Goal: Task Accomplishment & Management: Manage account settings

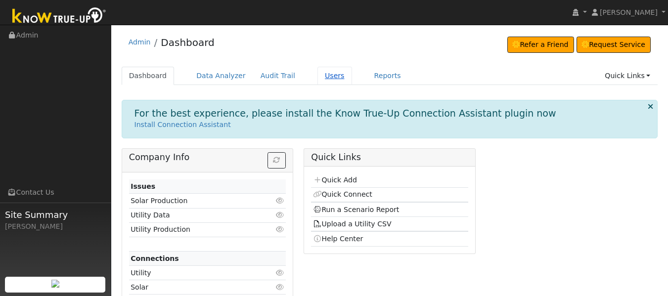
click at [317, 74] on link "Users" at bounding box center [334, 76] width 35 height 18
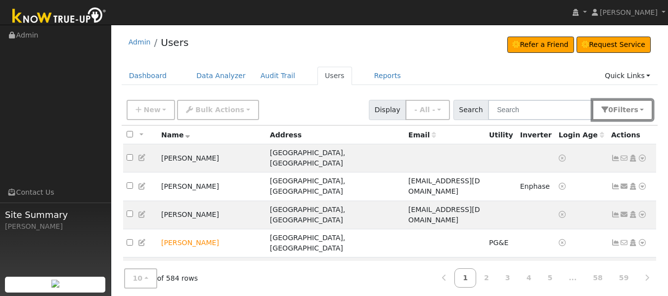
click at [640, 110] on button "0 Filter s" at bounding box center [622, 110] width 60 height 20
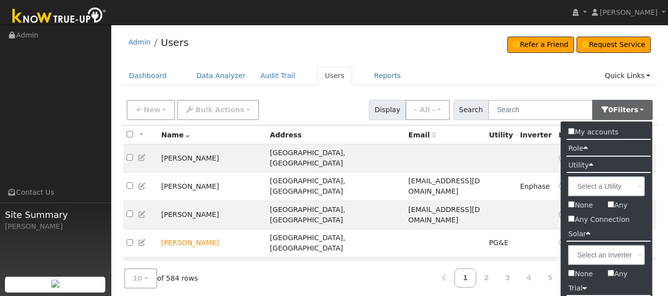
click at [586, 162] on label "Utility" at bounding box center [581, 165] width 40 height 14
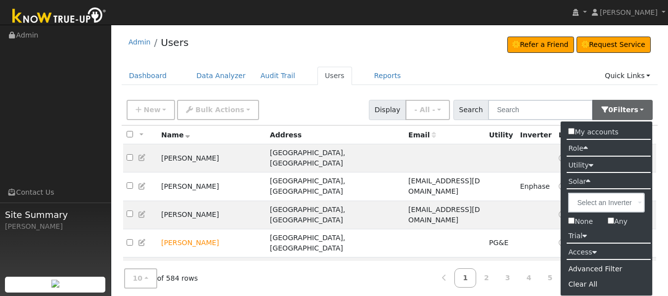
click at [586, 162] on label "Utility" at bounding box center [581, 165] width 40 height 14
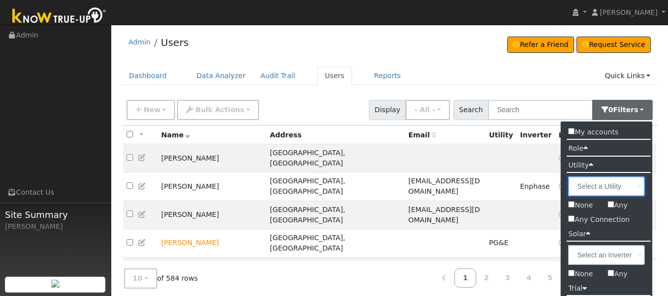
click at [597, 186] on input "text" at bounding box center [606, 186] width 77 height 20
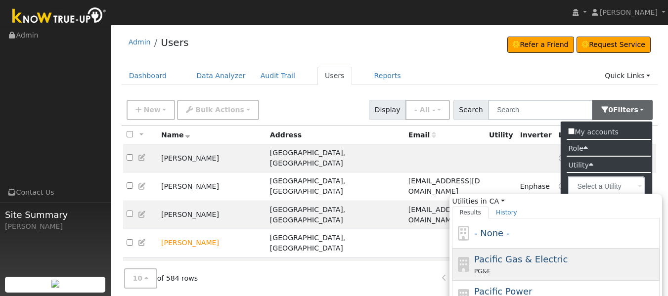
click at [556, 253] on div "Pacific Gas & Electric PG&E" at bounding box center [565, 265] width 183 height 24
click at [0, 0] on input "Utilities in [GEOGRAPHIC_DATA] All States AL AK AZ AR CA CO [GEOGRAPHIC_DATA] D…" at bounding box center [0, 0] width 0 height 0
type input "Pacific Gas & Electric"
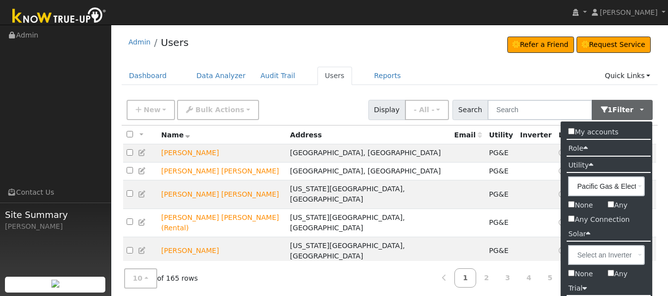
click at [573, 220] on input "Any Connection" at bounding box center [571, 219] width 6 height 6
checkbox input "true"
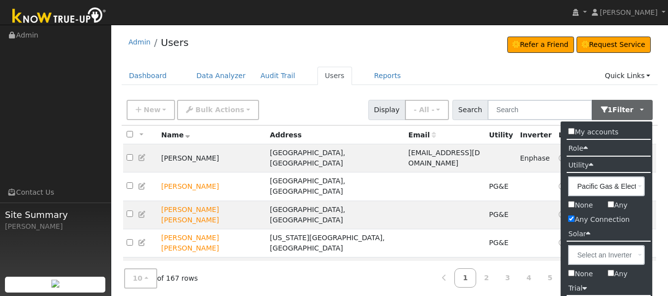
click at [506, 89] on div "Dashboard Data Analyzer Audit Trail Users Reports Quick Links Quick Add Quick C…" at bounding box center [390, 81] width 536 height 28
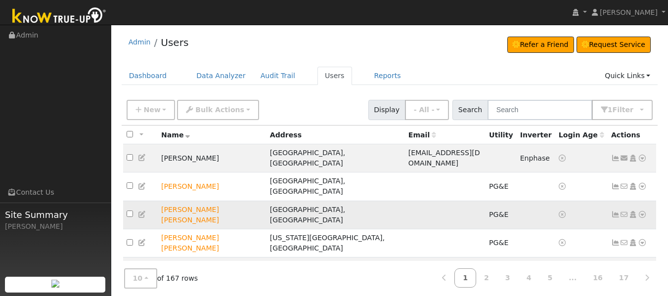
click at [641, 211] on icon at bounding box center [642, 214] width 9 height 7
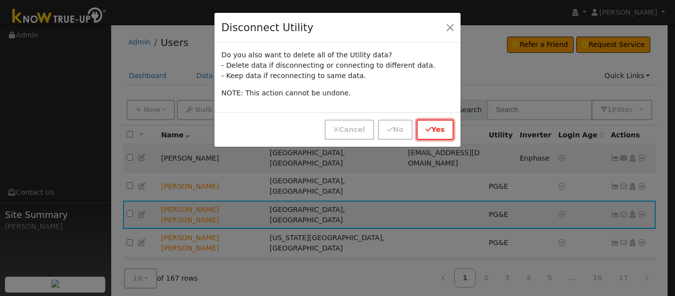
click at [437, 127] on button "Yes" at bounding box center [435, 130] width 37 height 20
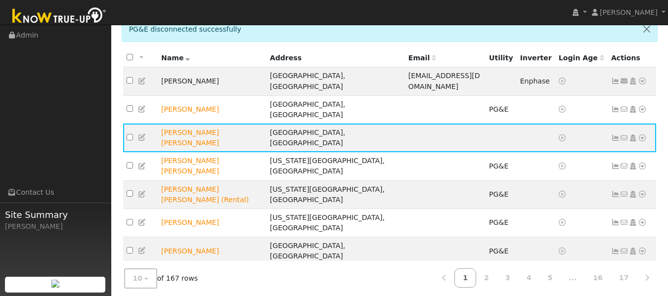
scroll to position [118, 0]
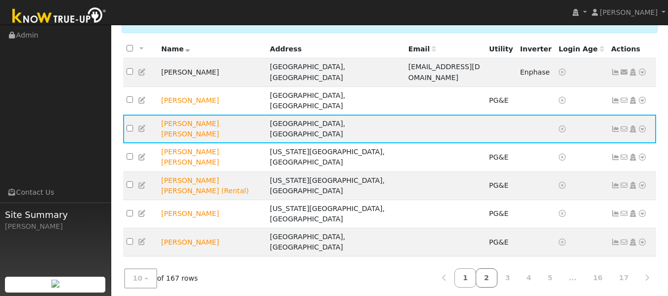
click at [497, 272] on link "2" at bounding box center [487, 277] width 22 height 19
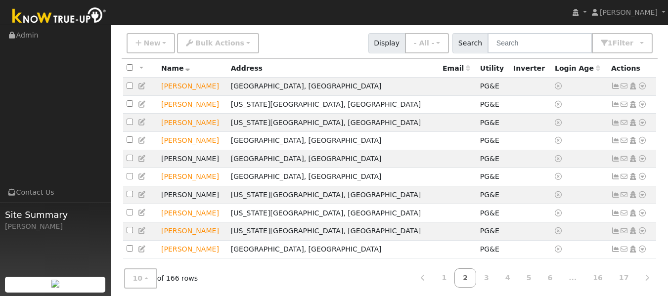
scroll to position [86, 0]
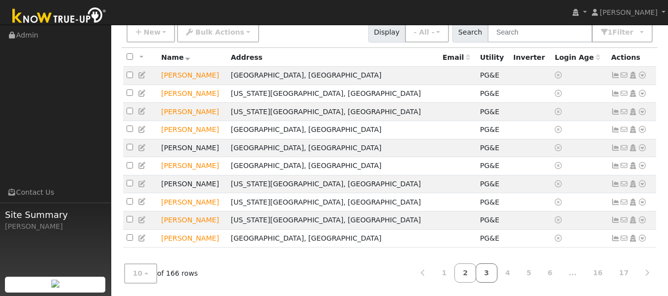
click at [497, 275] on link "3" at bounding box center [487, 272] width 22 height 19
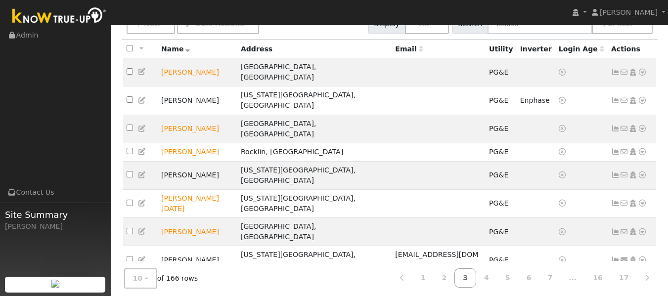
click at [642, 285] on icon at bounding box center [642, 288] width 9 height 7
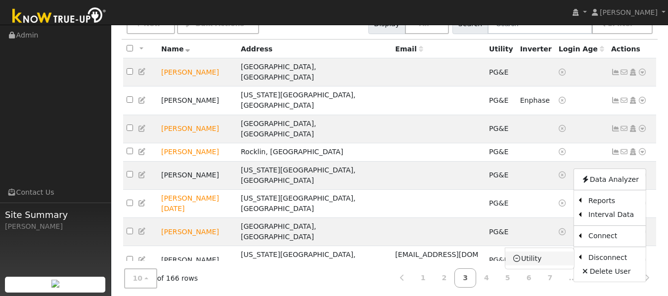
click at [539, 252] on link "Utility" at bounding box center [539, 259] width 69 height 14
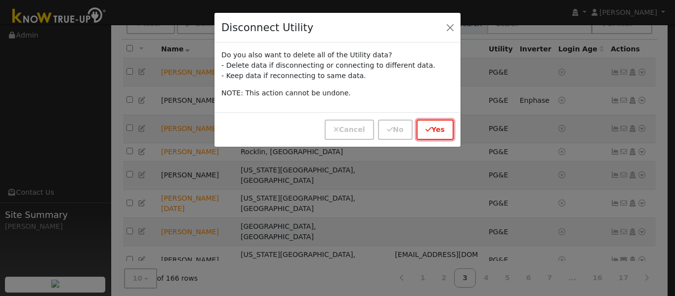
click at [428, 131] on icon "button" at bounding box center [429, 129] width 6 height 7
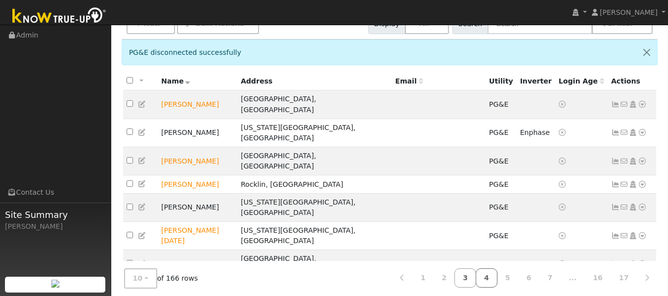
click at [497, 278] on link "4" at bounding box center [487, 277] width 22 height 19
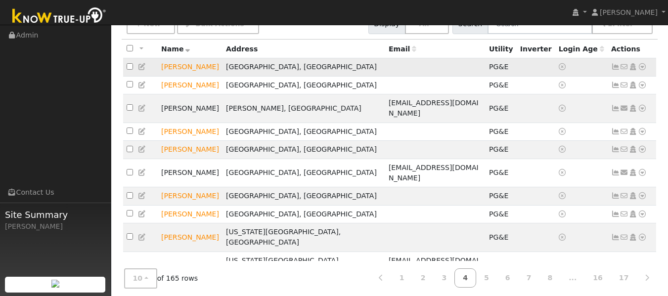
click at [645, 66] on icon at bounding box center [642, 66] width 9 height 7
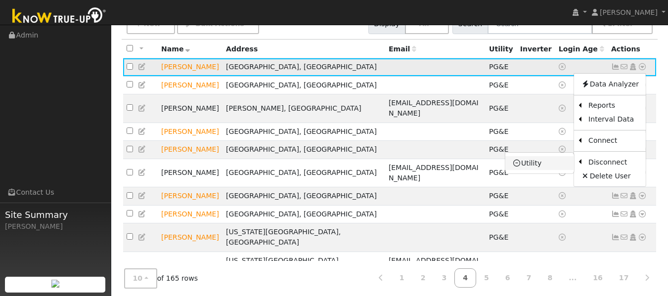
click at [540, 167] on link "Utility" at bounding box center [539, 163] width 69 height 14
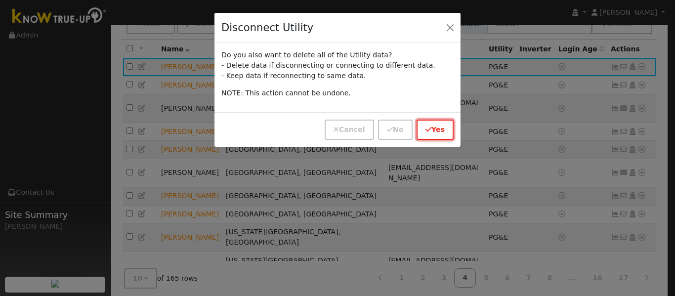
click at [437, 132] on button "Yes" at bounding box center [435, 130] width 37 height 20
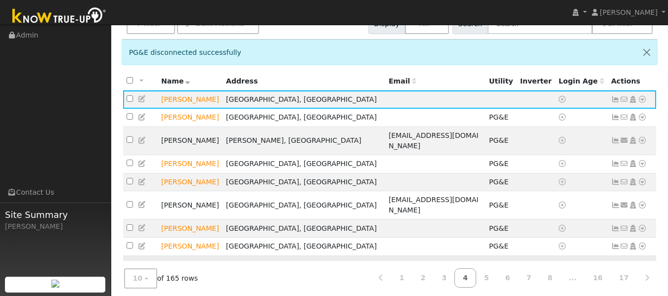
click at [642, 264] on link at bounding box center [642, 269] width 9 height 10
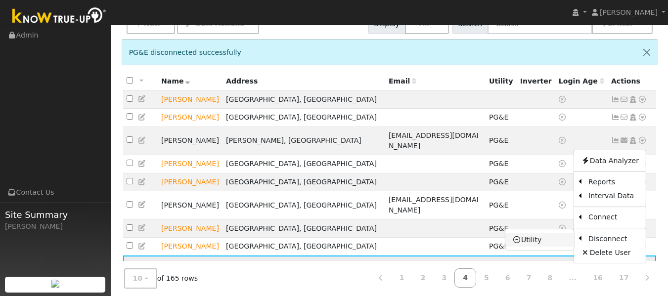
click at [533, 233] on link "Utility" at bounding box center [539, 240] width 69 height 14
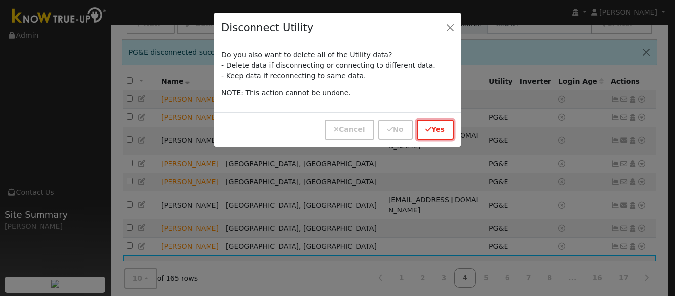
click at [438, 130] on button "Yes" at bounding box center [435, 130] width 37 height 20
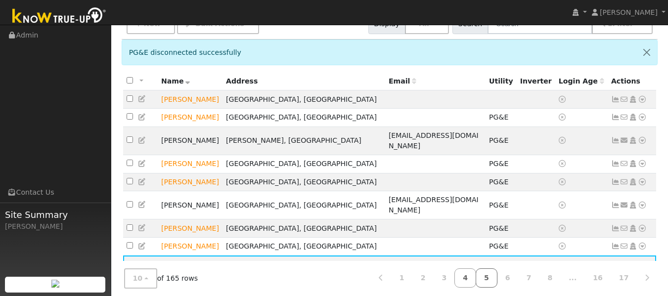
click at [497, 277] on link "5" at bounding box center [487, 277] width 22 height 19
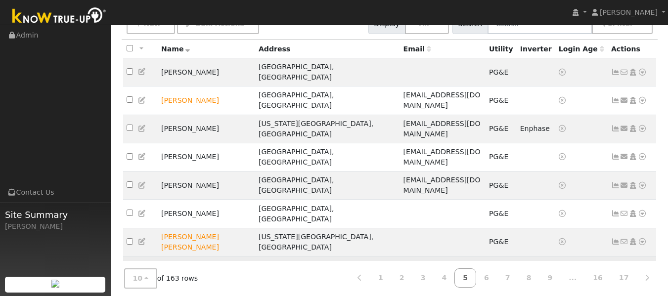
click at [644, 267] on icon at bounding box center [642, 270] width 9 height 7
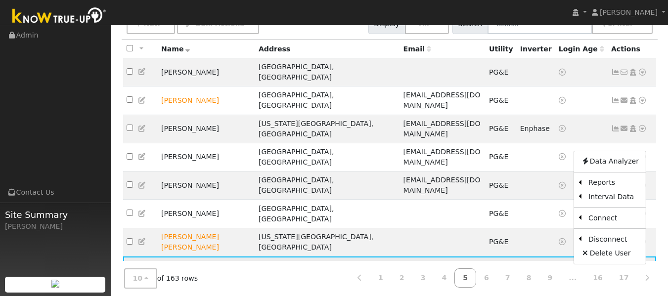
click at [644, 267] on icon at bounding box center [642, 270] width 9 height 7
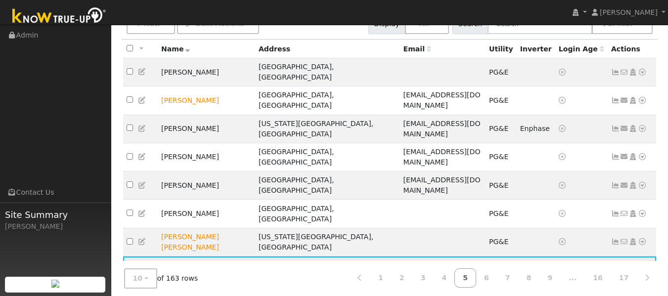
click at [644, 267] on icon at bounding box center [642, 270] width 9 height 7
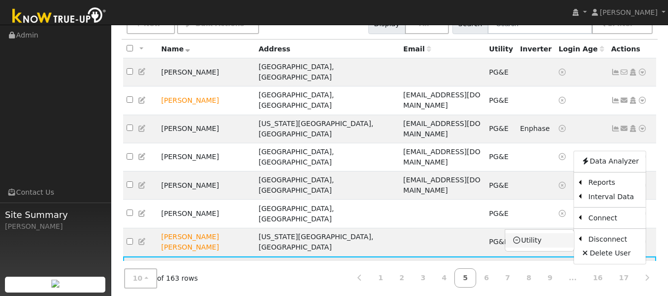
click at [544, 234] on link "Utility" at bounding box center [539, 241] width 69 height 14
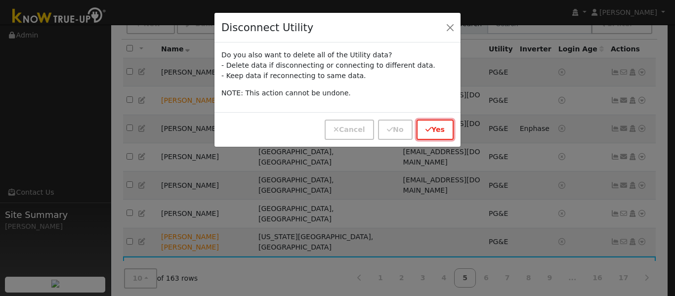
click at [438, 126] on button "Yes" at bounding box center [435, 130] width 37 height 20
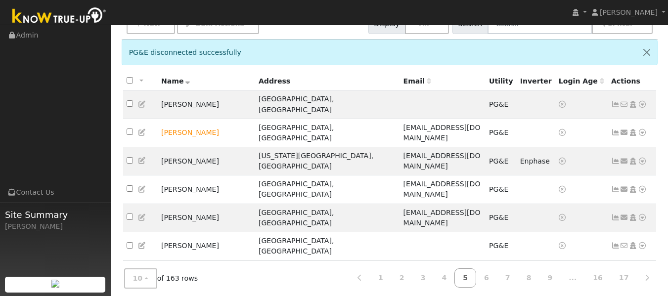
click at [642, 271] on icon at bounding box center [642, 274] width 9 height 7
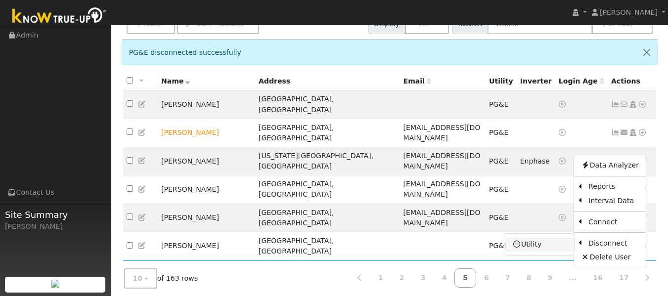
click at [537, 238] on link "Utility" at bounding box center [539, 245] width 69 height 14
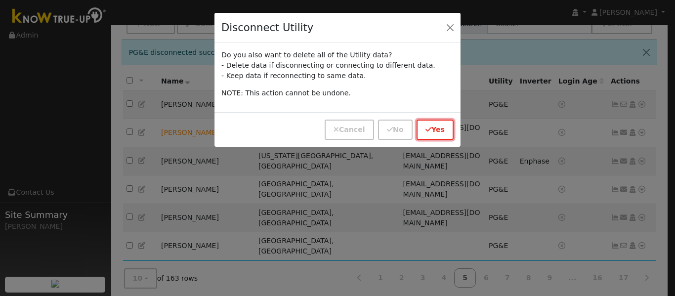
click at [440, 124] on button "Yes" at bounding box center [435, 130] width 37 height 20
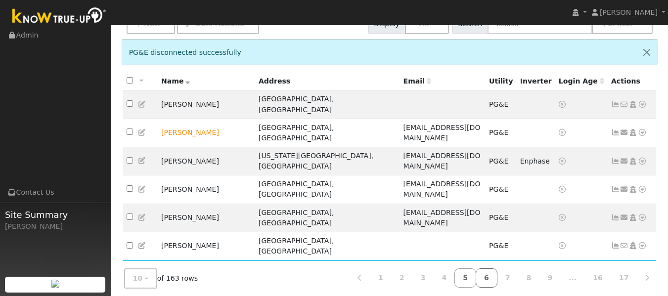
click at [497, 279] on link "6" at bounding box center [487, 277] width 22 height 19
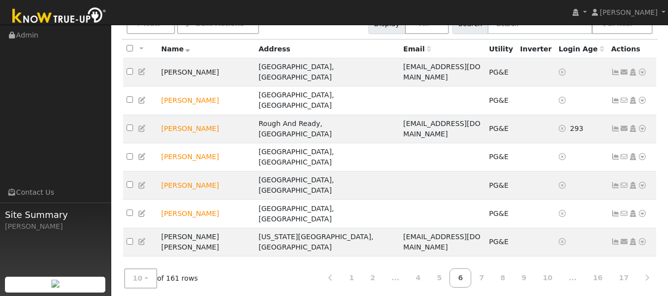
scroll to position [0, 0]
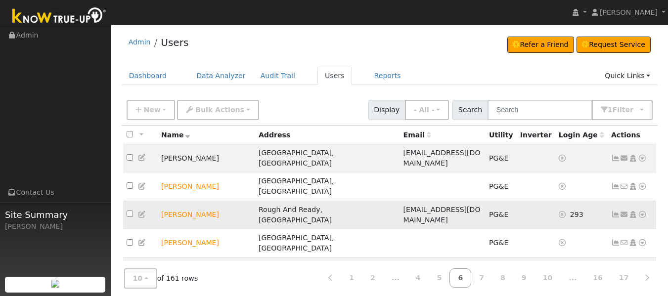
click at [646, 211] on icon at bounding box center [642, 214] width 9 height 7
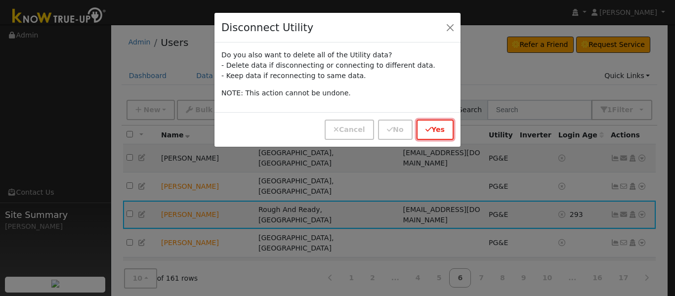
click at [432, 124] on button "Yes" at bounding box center [435, 130] width 37 height 20
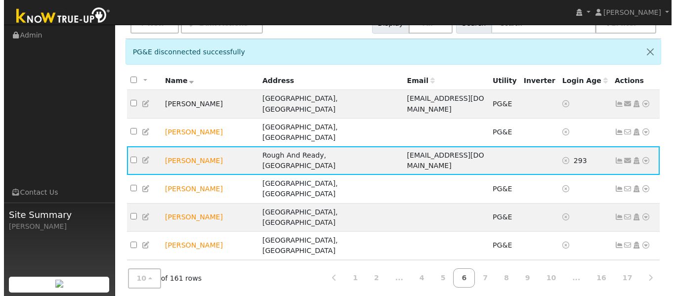
scroll to position [118, 0]
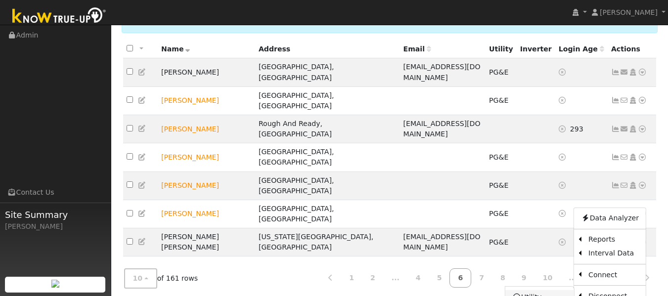
click at [546, 290] on link "Utility" at bounding box center [539, 297] width 69 height 14
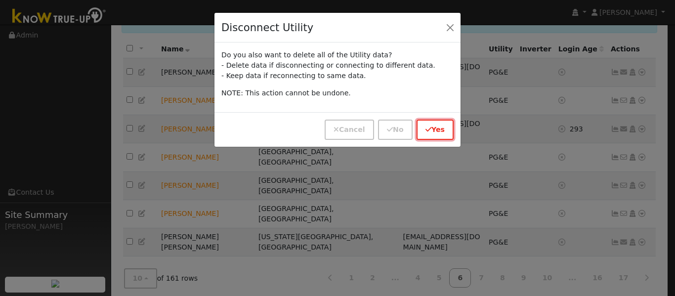
click at [441, 130] on button "Yes" at bounding box center [435, 130] width 37 height 20
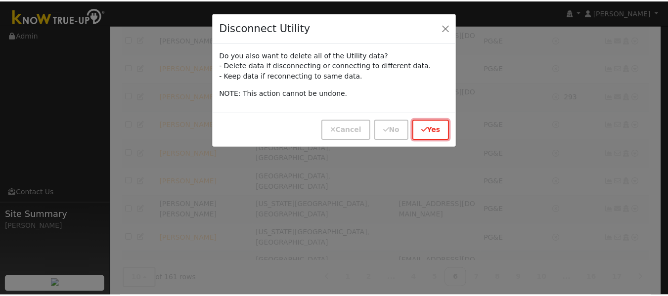
scroll to position [86, 0]
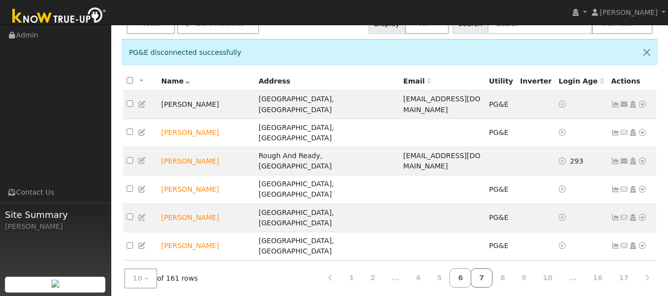
click at [492, 276] on link "7" at bounding box center [482, 277] width 22 height 19
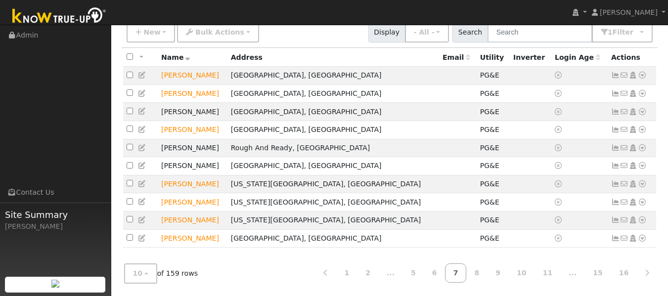
scroll to position [0, 0]
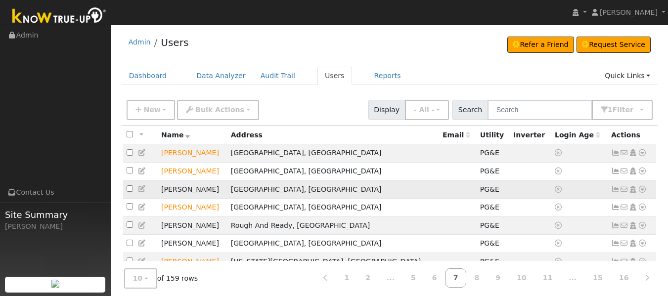
click at [641, 192] on icon at bounding box center [642, 189] width 9 height 7
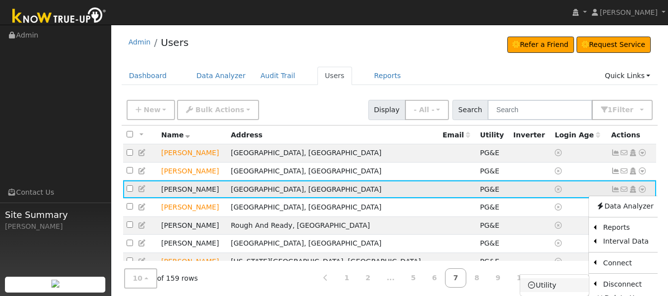
click at [541, 290] on link "Utility" at bounding box center [554, 285] width 69 height 14
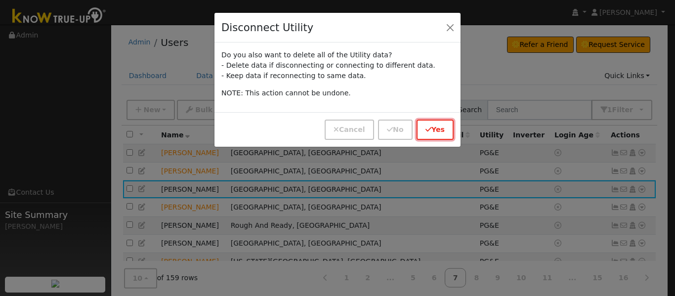
click at [431, 124] on button "Yes" at bounding box center [435, 130] width 37 height 20
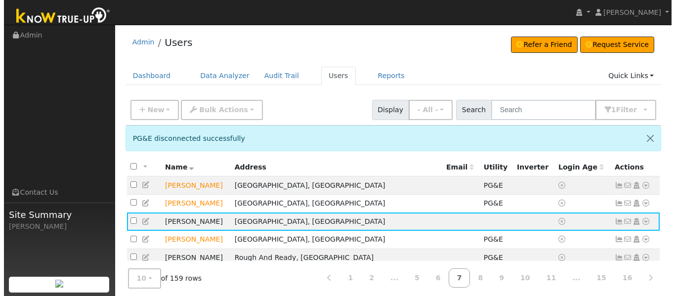
scroll to position [118, 0]
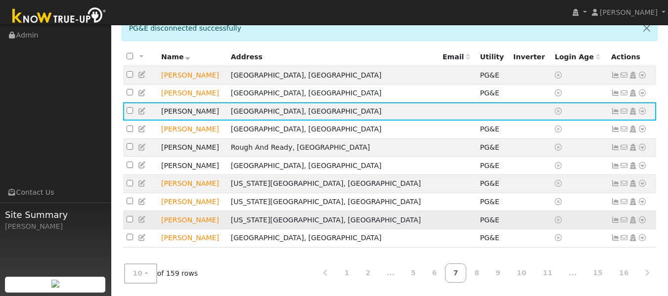
click at [643, 218] on icon at bounding box center [642, 220] width 9 height 7
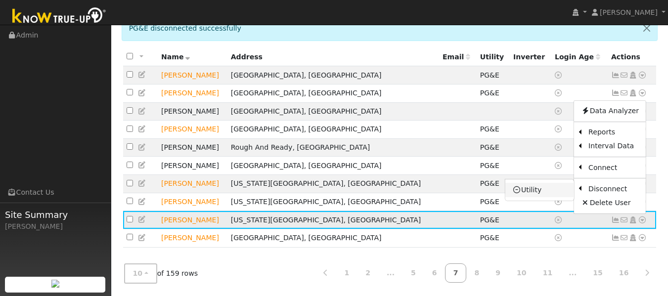
click at [533, 184] on link "Utility" at bounding box center [539, 190] width 69 height 14
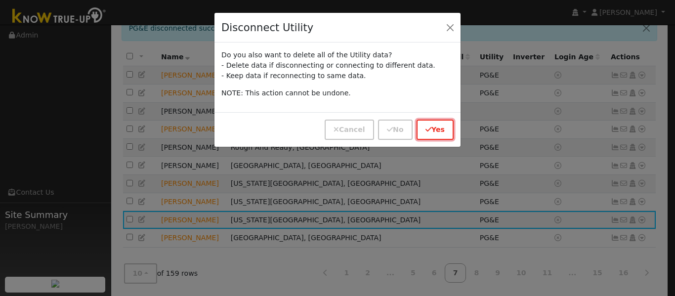
click at [426, 124] on button "Yes" at bounding box center [435, 130] width 37 height 20
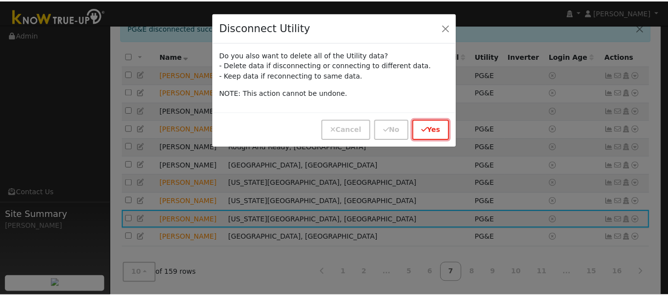
scroll to position [86, 0]
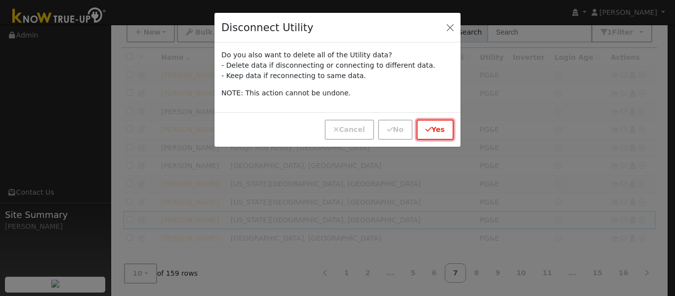
click at [426, 124] on button "Yes" at bounding box center [435, 130] width 37 height 20
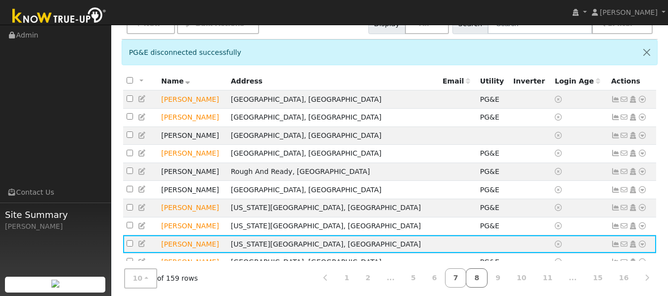
click at [487, 277] on link "8" at bounding box center [477, 277] width 22 height 19
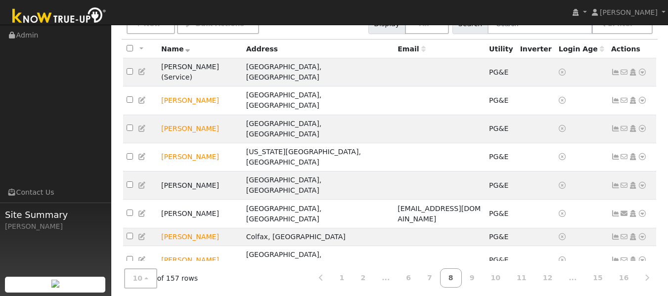
click at [640, 285] on icon at bounding box center [642, 288] width 9 height 7
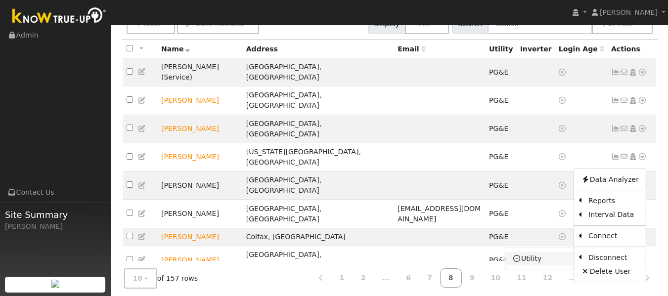
click at [544, 252] on link "Utility" at bounding box center [539, 259] width 69 height 14
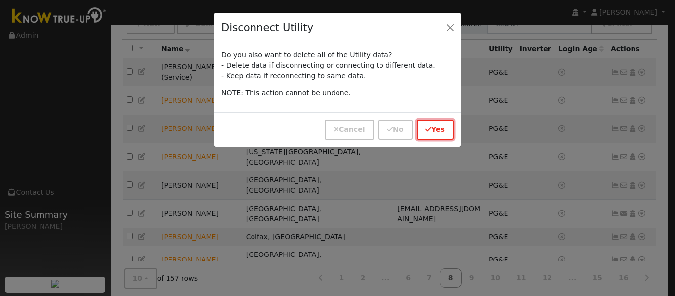
click at [443, 136] on button "Yes" at bounding box center [435, 130] width 37 height 20
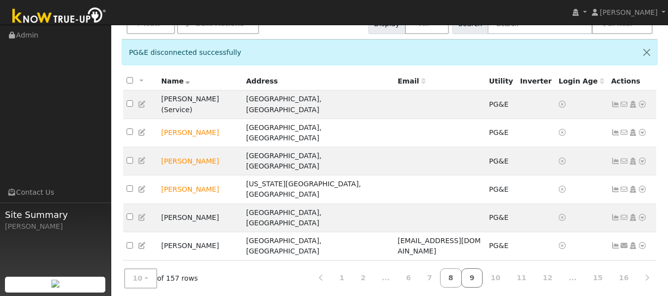
click at [483, 277] on link "9" at bounding box center [472, 277] width 22 height 19
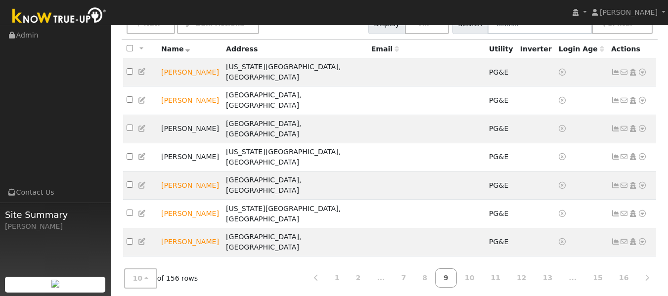
scroll to position [66, 0]
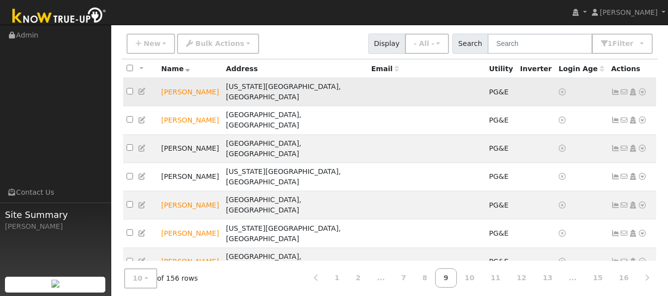
click at [641, 88] on icon at bounding box center [642, 91] width 9 height 7
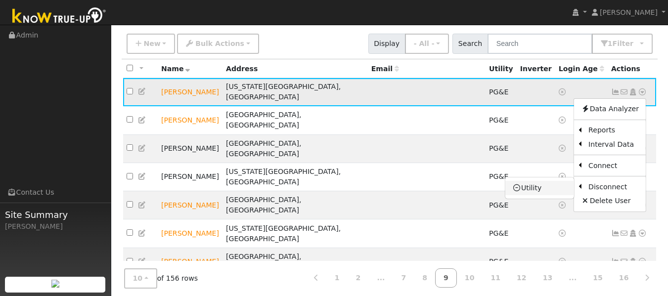
click at [540, 181] on link "Utility" at bounding box center [539, 188] width 69 height 14
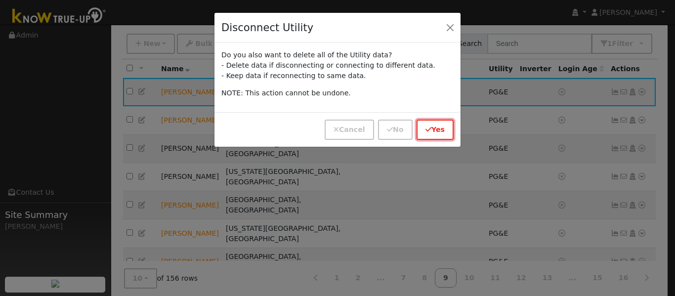
click at [446, 133] on button "Yes" at bounding box center [435, 130] width 37 height 20
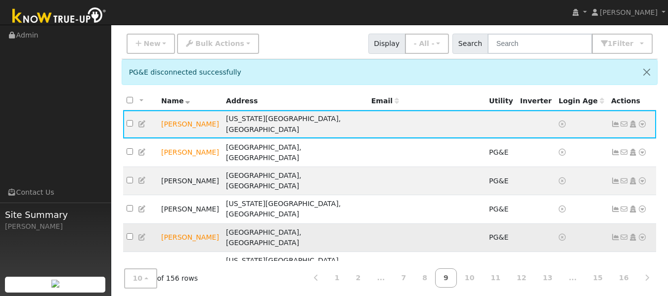
click at [641, 234] on icon at bounding box center [642, 237] width 9 height 7
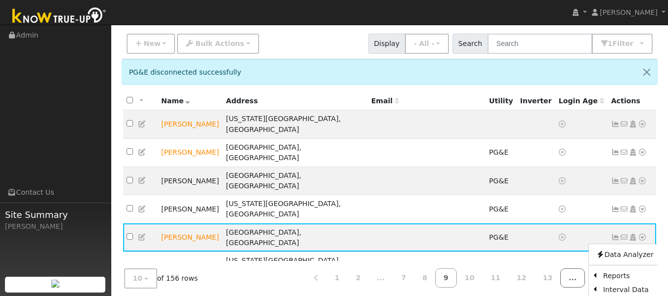
drag, startPoint x: 595, startPoint y: 284, endPoint x: 583, endPoint y: 286, distance: 12.0
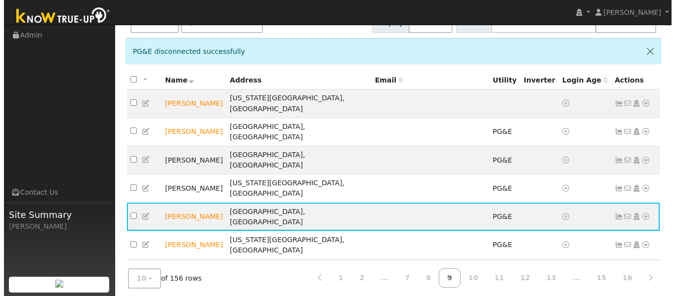
scroll to position [118, 0]
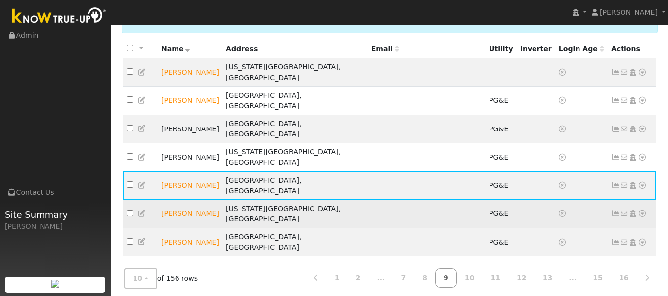
click at [645, 210] on icon at bounding box center [642, 213] width 9 height 7
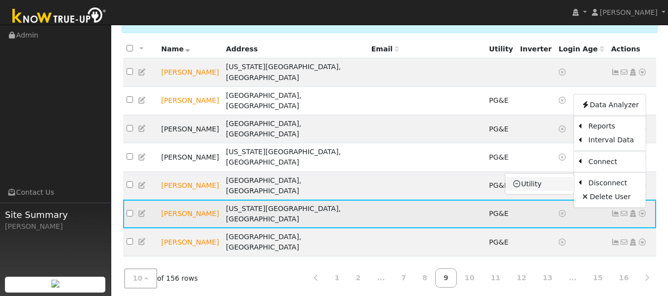
click at [526, 177] on link "Utility" at bounding box center [539, 184] width 69 height 14
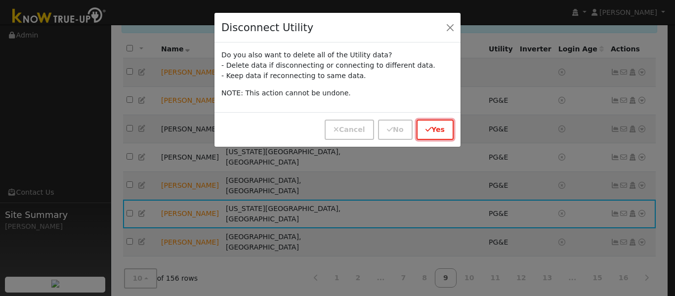
click at [435, 126] on button "Yes" at bounding box center [435, 130] width 37 height 20
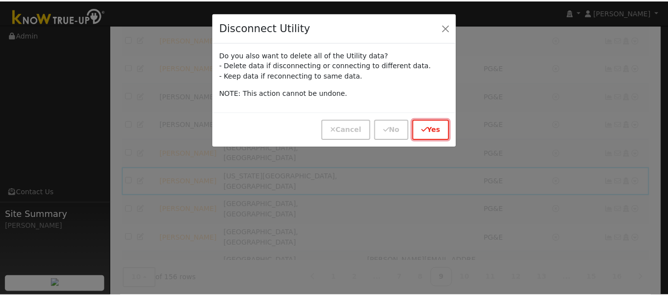
scroll to position [86, 0]
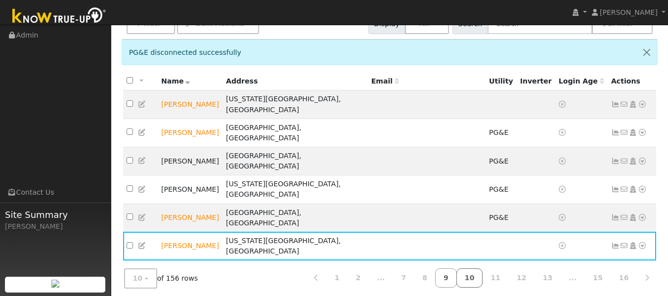
click at [483, 278] on link "10" at bounding box center [469, 277] width 27 height 19
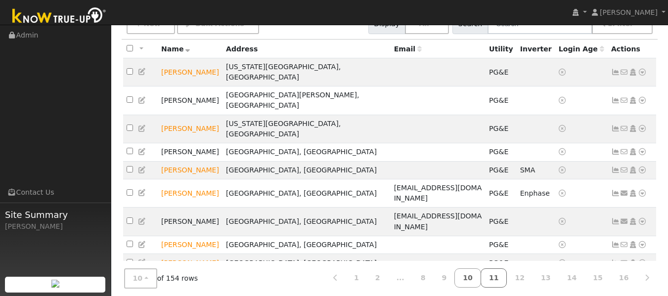
click at [505, 276] on link "11" at bounding box center [494, 277] width 27 height 19
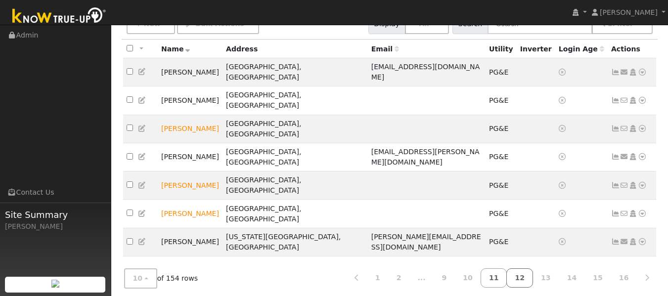
click at [530, 275] on link "12" at bounding box center [519, 277] width 27 height 19
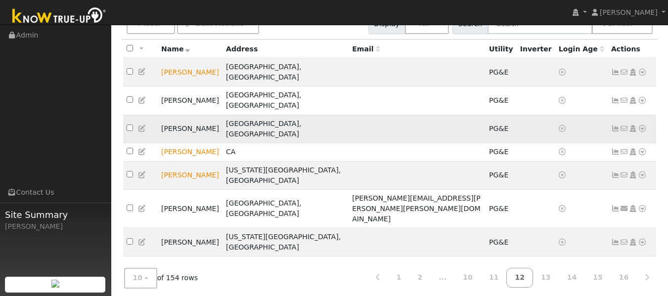
click at [642, 125] on icon at bounding box center [642, 128] width 9 height 7
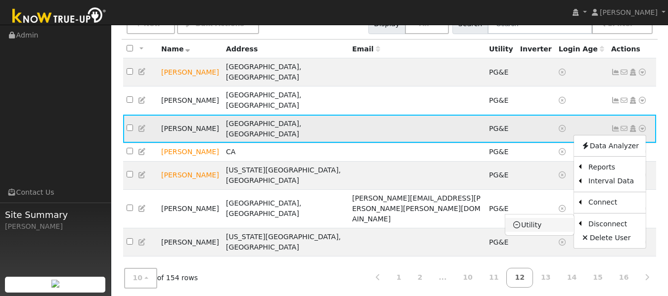
click at [533, 218] on link "Utility" at bounding box center [539, 225] width 69 height 14
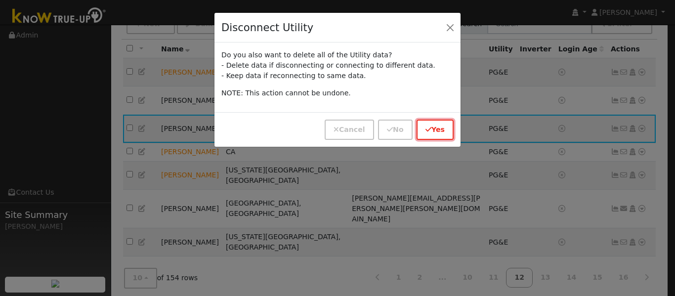
click at [442, 129] on button "Yes" at bounding box center [435, 130] width 37 height 20
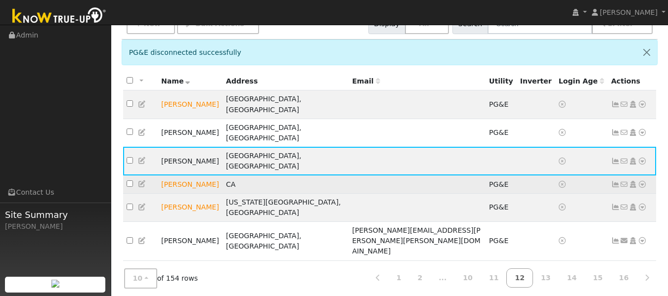
click at [641, 181] on icon at bounding box center [642, 184] width 9 height 7
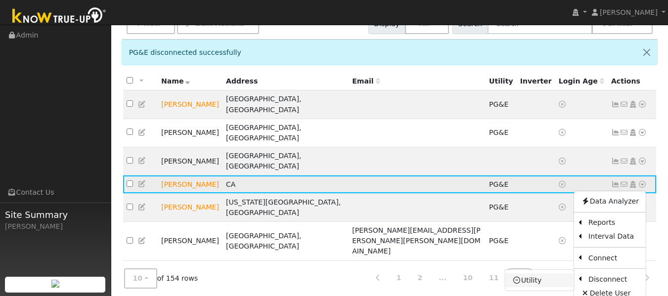
click at [527, 273] on link "Utility" at bounding box center [539, 280] width 69 height 14
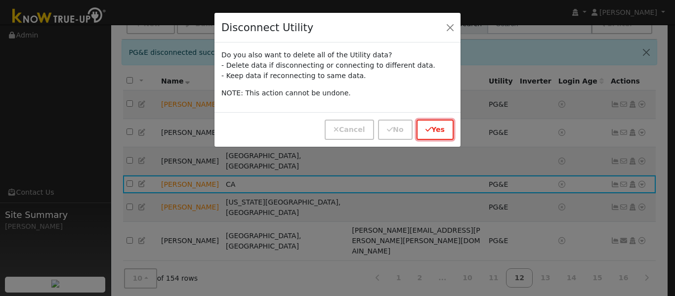
click at [438, 131] on button "Yes" at bounding box center [435, 130] width 37 height 20
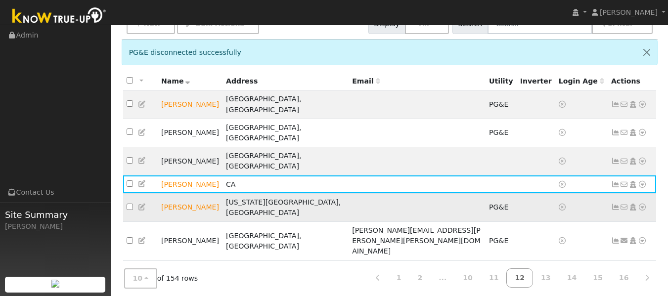
click at [647, 193] on td "No email address Send Email... Copy a Link Reset Password Open Access Data Anal…" at bounding box center [632, 207] width 49 height 28
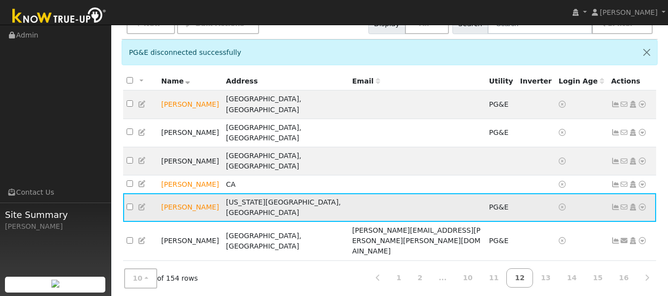
click at [645, 204] on icon at bounding box center [642, 207] width 9 height 7
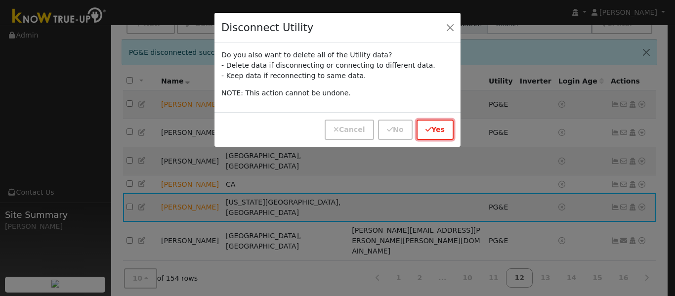
click at [441, 131] on button "Yes" at bounding box center [435, 130] width 37 height 20
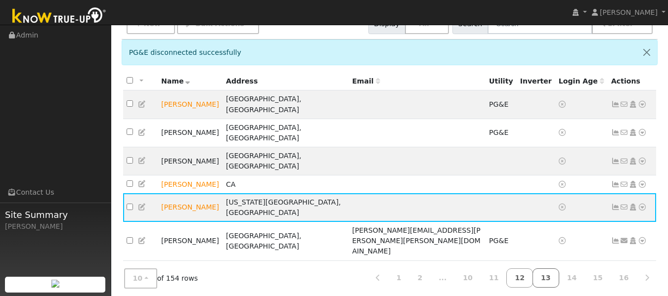
click at [559, 283] on link "13" at bounding box center [545, 277] width 27 height 19
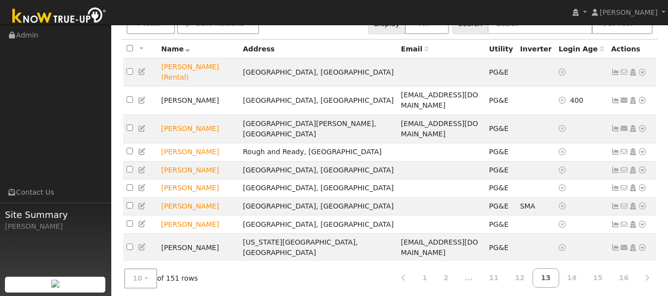
scroll to position [0, 0]
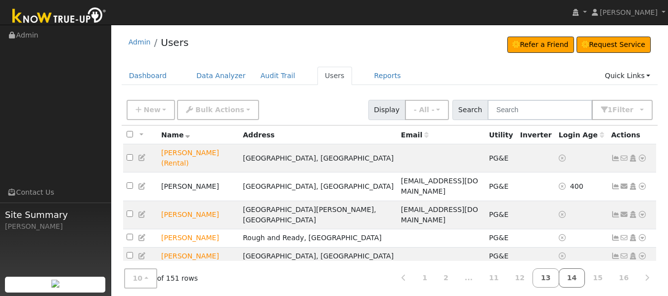
click at [579, 279] on link "14" at bounding box center [572, 277] width 27 height 19
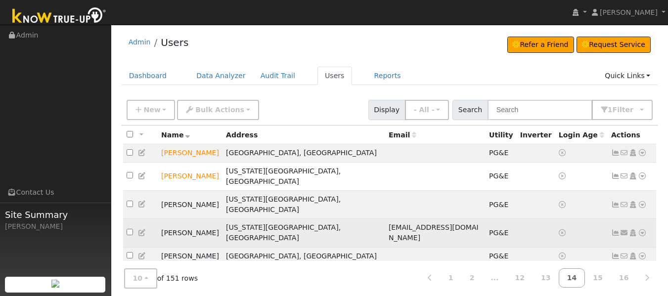
click at [644, 229] on icon at bounding box center [642, 232] width 9 height 7
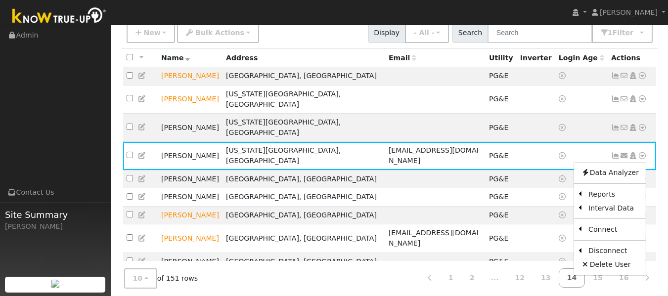
scroll to position [79, 0]
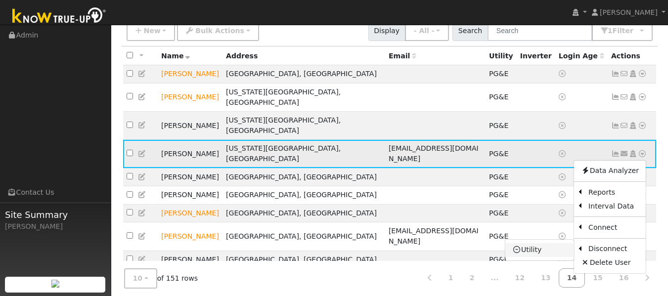
click at [531, 243] on link "Utility" at bounding box center [539, 250] width 69 height 14
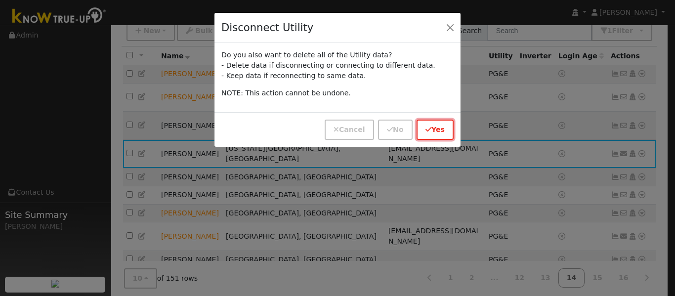
click at [434, 131] on button "Yes" at bounding box center [435, 130] width 37 height 20
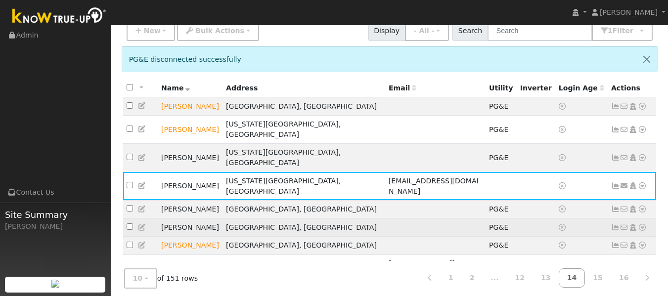
click at [641, 224] on icon at bounding box center [642, 227] width 9 height 7
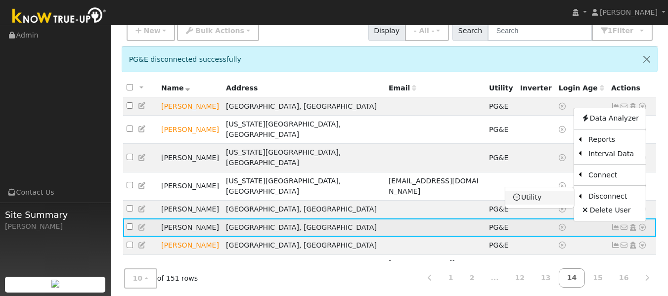
click at [531, 191] on link "Utility" at bounding box center [539, 198] width 69 height 14
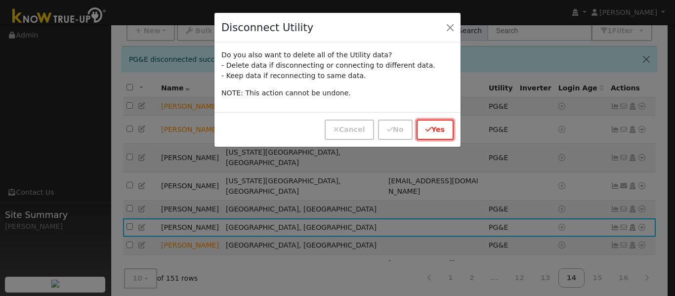
click at [435, 128] on button "Yes" at bounding box center [435, 130] width 37 height 20
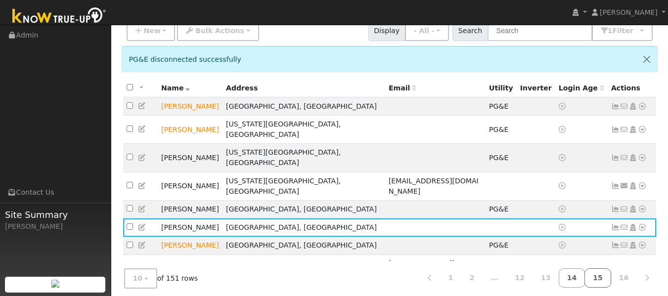
click at [601, 276] on link "15" at bounding box center [597, 277] width 27 height 19
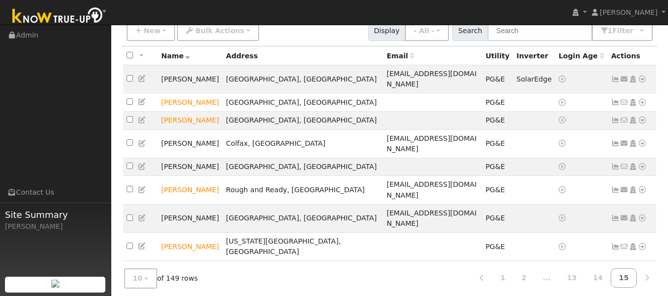
scroll to position [67, 0]
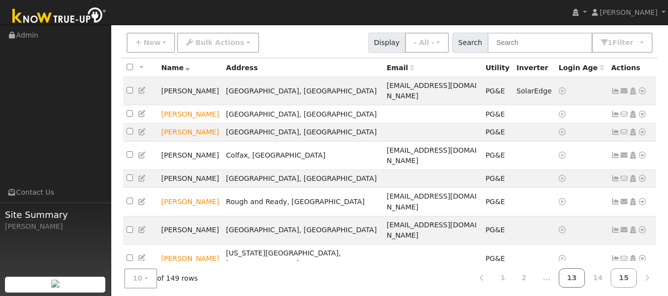
click at [575, 278] on link "13" at bounding box center [572, 277] width 27 height 19
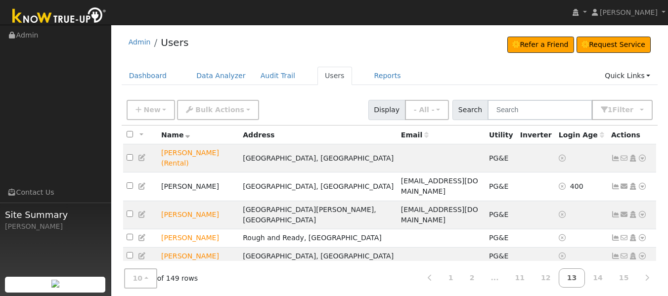
scroll to position [86, 0]
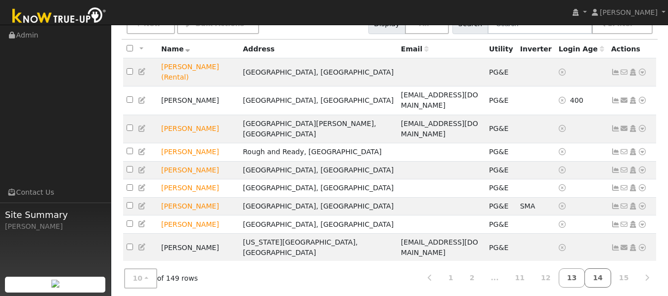
click at [600, 273] on link "14" at bounding box center [597, 277] width 27 height 19
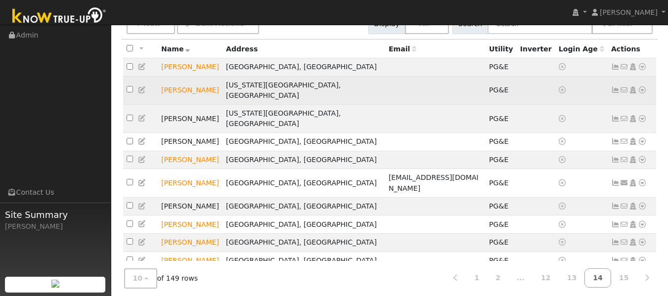
click at [645, 87] on icon at bounding box center [642, 90] width 9 height 7
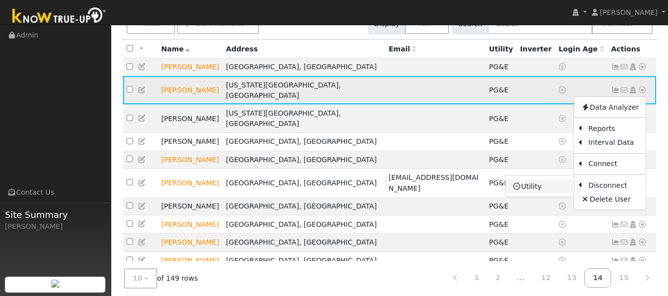
click at [538, 185] on link "Utility" at bounding box center [539, 186] width 69 height 14
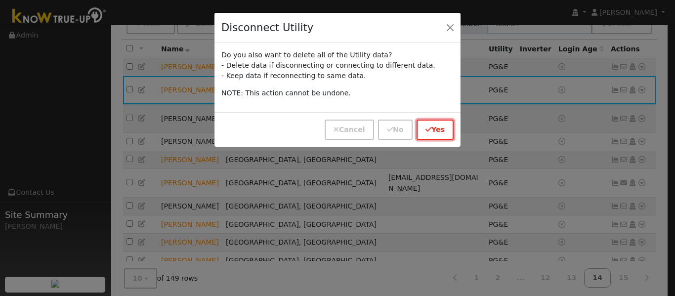
click at [435, 126] on button "Yes" at bounding box center [435, 130] width 37 height 20
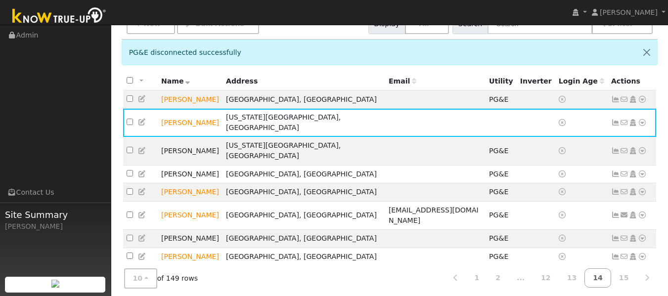
click at [644, 271] on icon at bounding box center [642, 274] width 9 height 7
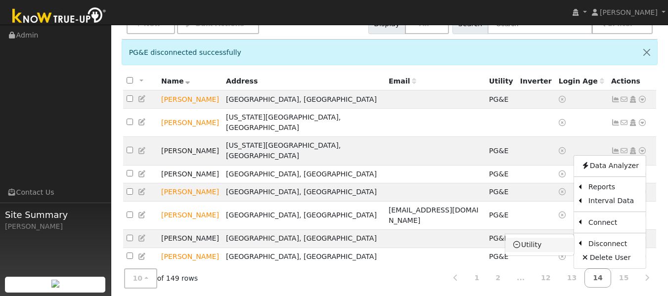
click at [533, 238] on link "Utility" at bounding box center [539, 245] width 69 height 14
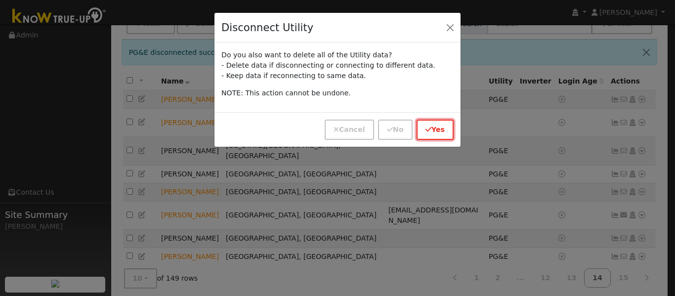
click at [437, 129] on button "Yes" at bounding box center [435, 130] width 37 height 20
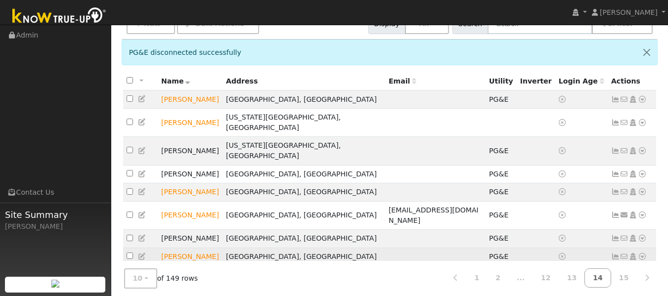
click at [643, 253] on icon at bounding box center [642, 256] width 9 height 7
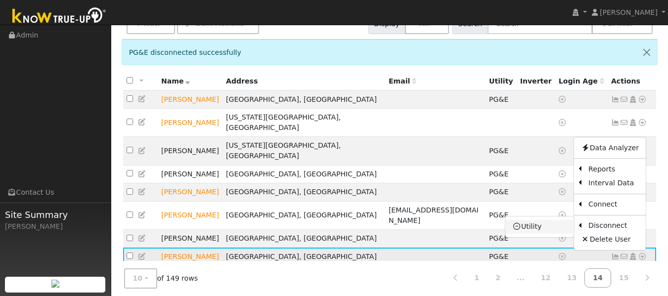
click at [530, 220] on link "Utility" at bounding box center [539, 227] width 69 height 14
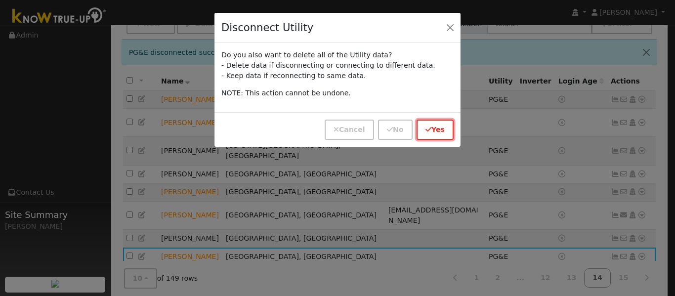
click at [433, 132] on button "Yes" at bounding box center [435, 130] width 37 height 20
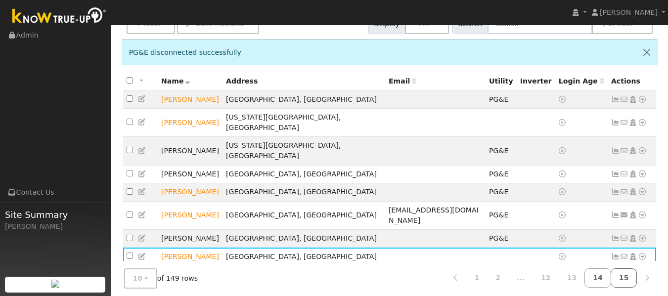
click at [625, 281] on link "15" at bounding box center [624, 277] width 27 height 19
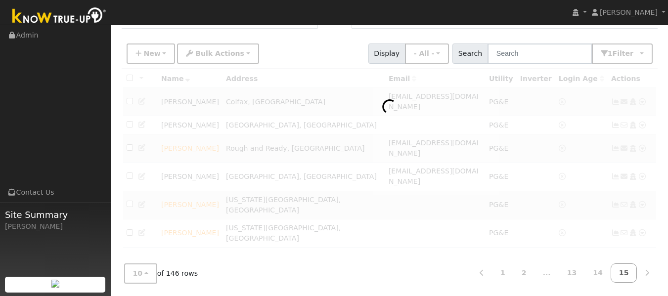
scroll to position [47, 0]
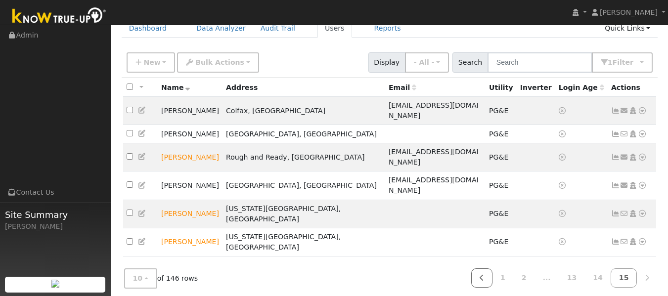
click at [484, 274] on icon at bounding box center [482, 277] width 4 height 7
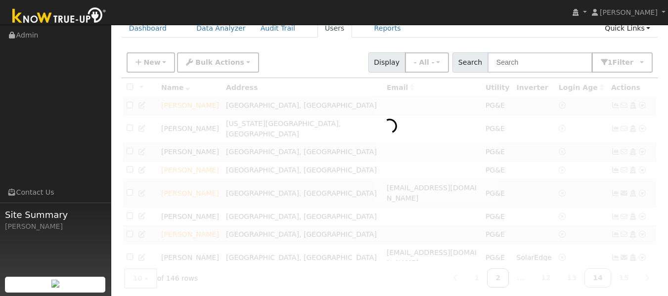
scroll to position [86, 0]
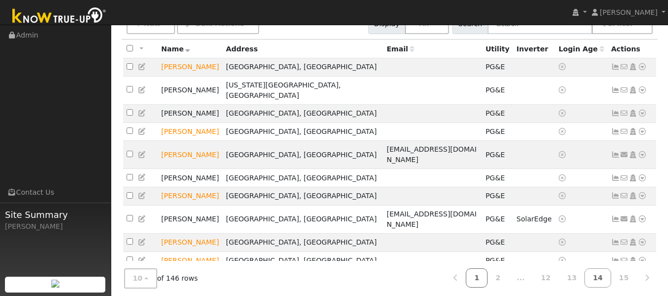
click at [487, 274] on link "1" at bounding box center [477, 277] width 22 height 19
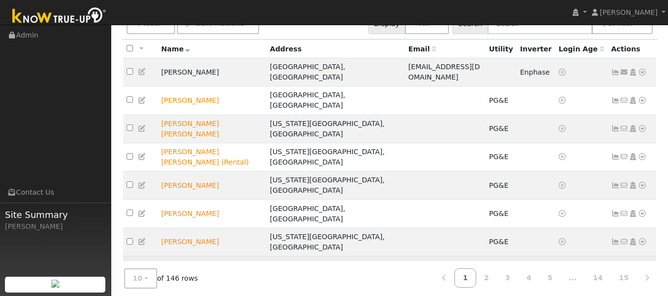
click at [641, 265] on link at bounding box center [642, 270] width 9 height 10
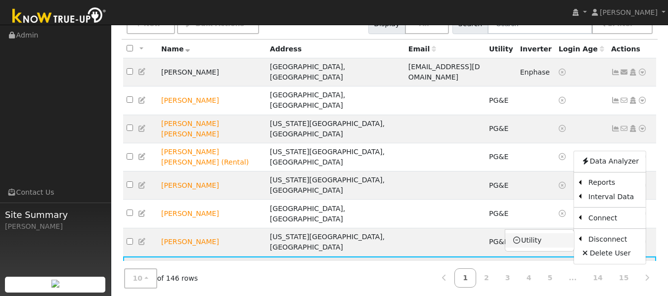
click at [536, 234] on link "Utility" at bounding box center [539, 241] width 69 height 14
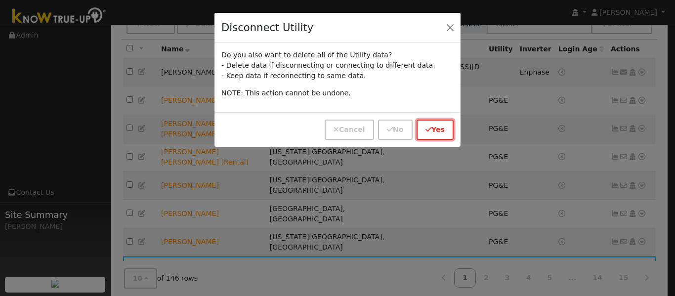
click at [438, 125] on button "Yes" at bounding box center [435, 130] width 37 height 20
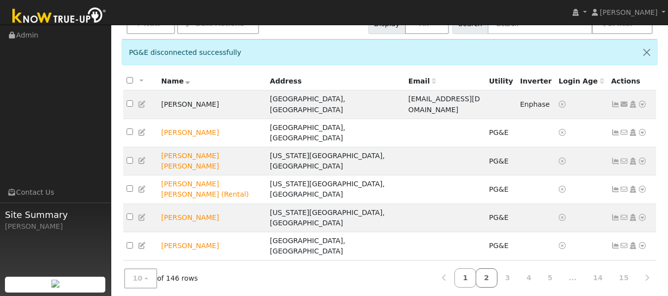
click at [496, 274] on link "2" at bounding box center [487, 277] width 22 height 19
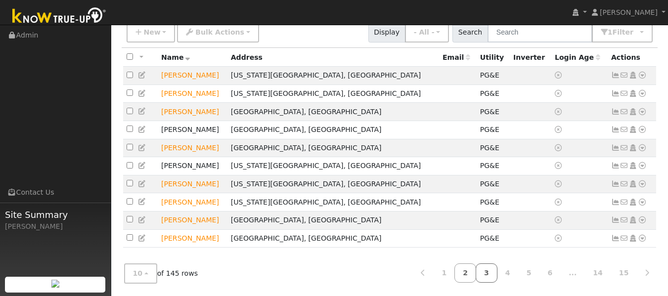
click at [497, 270] on link "3" at bounding box center [487, 272] width 22 height 19
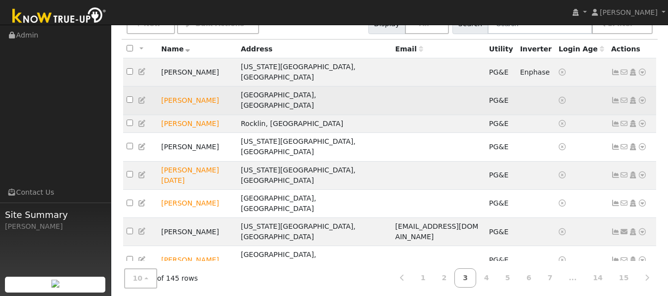
click at [640, 97] on icon at bounding box center [642, 100] width 9 height 7
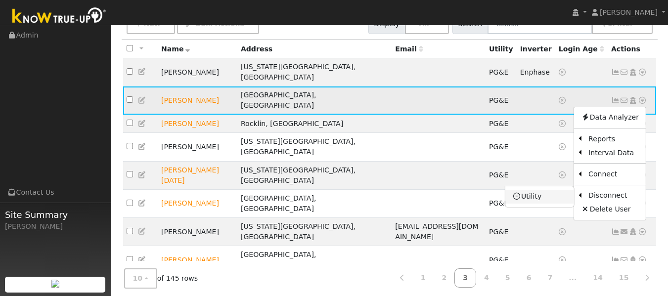
click at [541, 190] on link "Utility" at bounding box center [539, 197] width 69 height 14
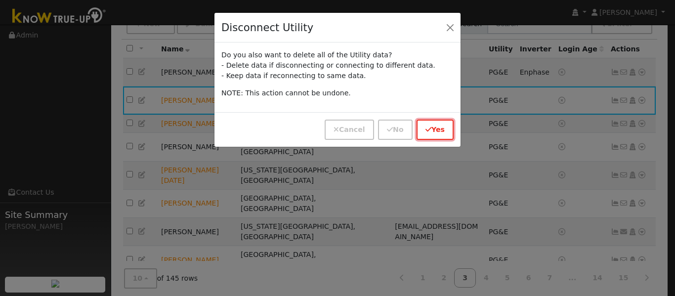
click at [440, 125] on button "Yes" at bounding box center [435, 130] width 37 height 20
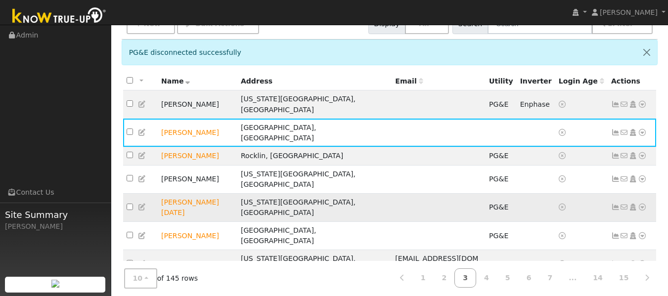
click at [642, 204] on icon at bounding box center [642, 207] width 9 height 7
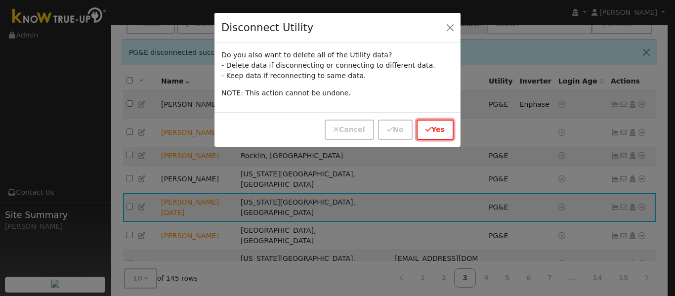
click at [436, 131] on button "Yes" at bounding box center [435, 130] width 37 height 20
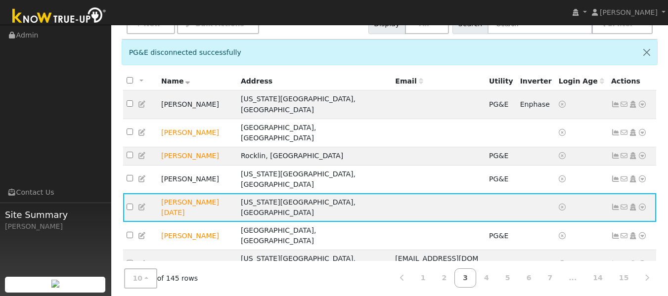
scroll to position [118, 0]
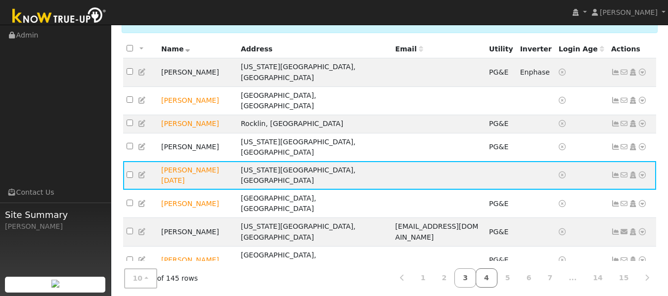
click at [495, 275] on link "4" at bounding box center [487, 277] width 22 height 19
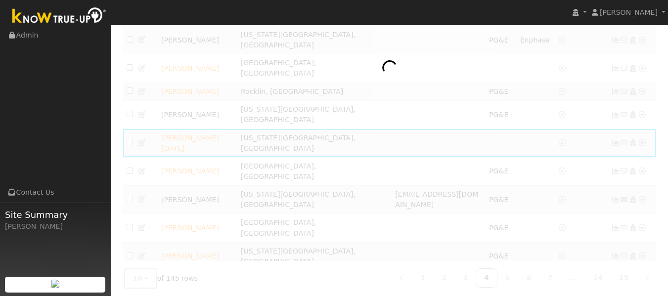
scroll to position [86, 0]
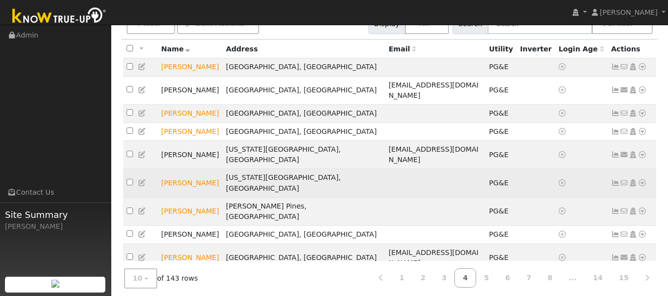
click at [643, 179] on icon at bounding box center [642, 182] width 9 height 7
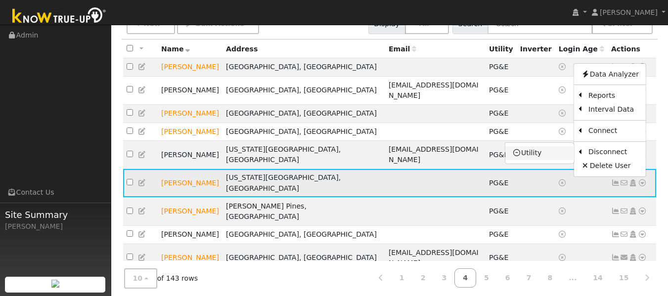
click at [531, 146] on link "Utility" at bounding box center [539, 153] width 69 height 14
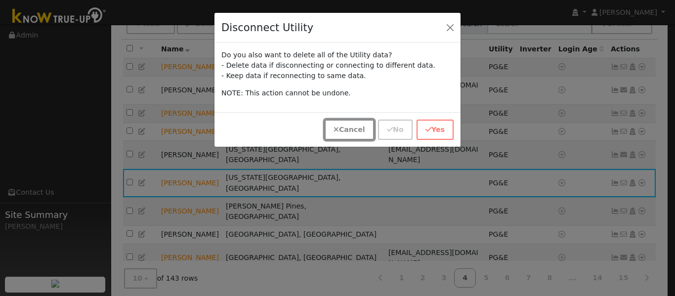
click at [351, 130] on button "Cancel" at bounding box center [349, 130] width 49 height 20
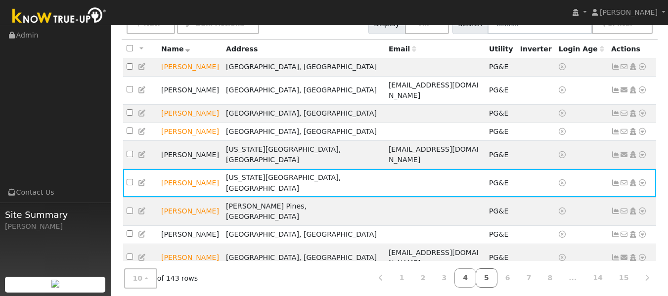
click at [497, 277] on link "5" at bounding box center [487, 277] width 22 height 19
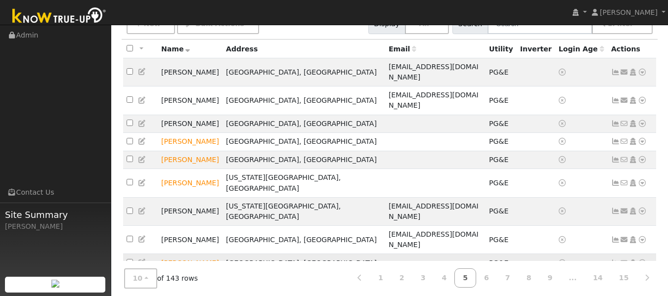
click at [642, 260] on icon at bounding box center [642, 263] width 9 height 7
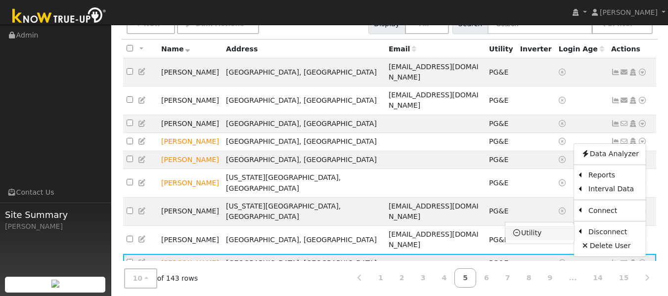
click at [540, 226] on link "Utility" at bounding box center [539, 233] width 69 height 14
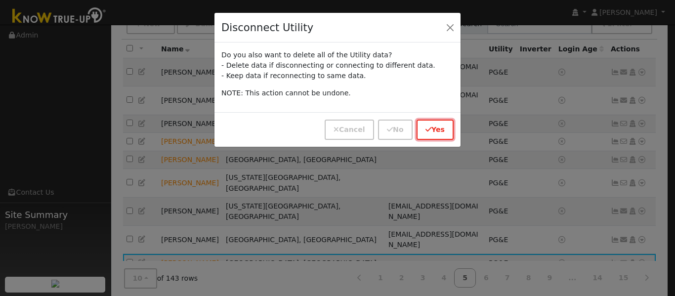
click at [435, 129] on button "Yes" at bounding box center [435, 130] width 37 height 20
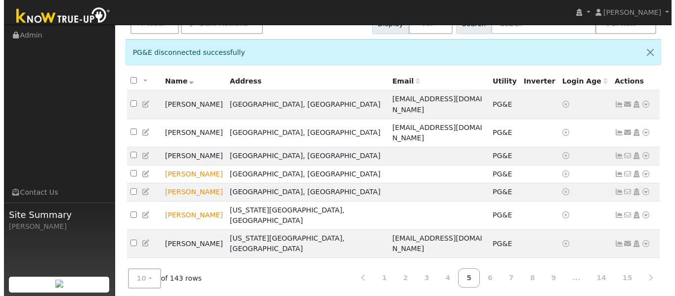
scroll to position [118, 0]
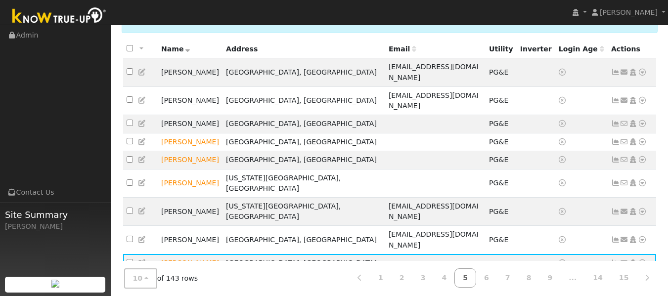
click at [643, 278] on icon at bounding box center [642, 281] width 9 height 7
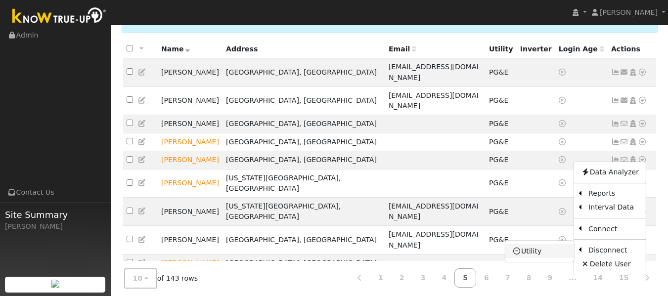
click at [546, 244] on link "Utility" at bounding box center [539, 251] width 69 height 14
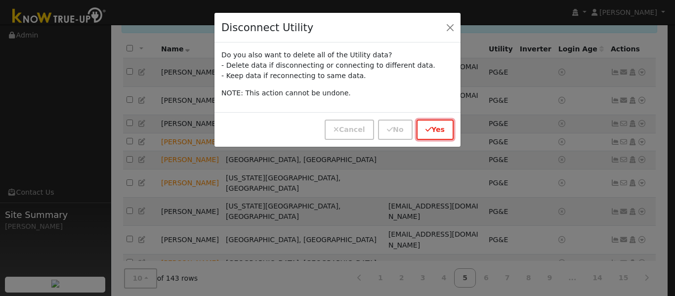
click at [442, 127] on button "Yes" at bounding box center [435, 130] width 37 height 20
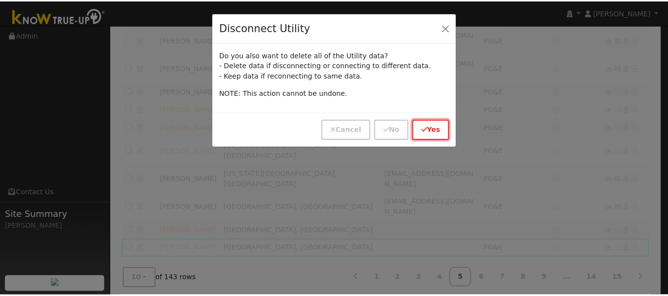
scroll to position [86, 0]
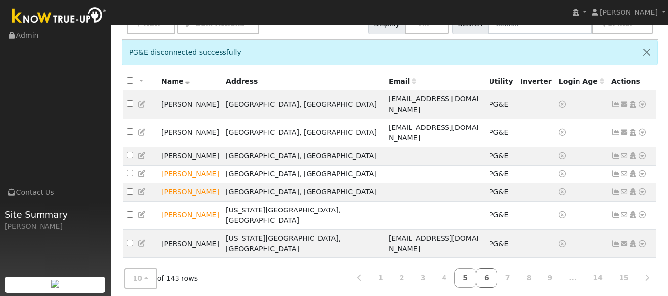
click at [492, 279] on link "6" at bounding box center [487, 277] width 22 height 19
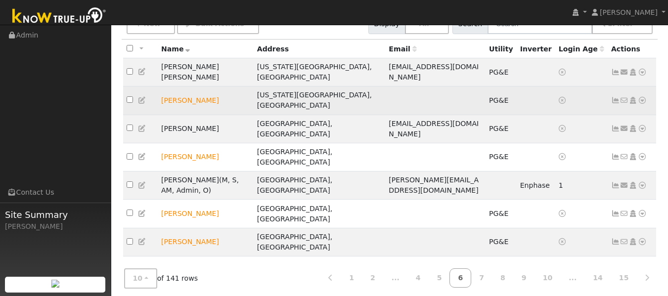
click at [640, 97] on icon at bounding box center [642, 100] width 9 height 7
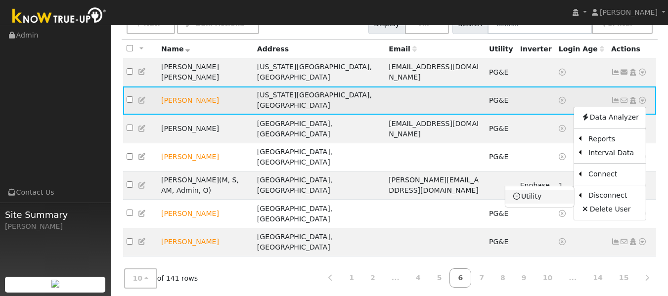
click at [536, 190] on link "Utility" at bounding box center [539, 197] width 69 height 14
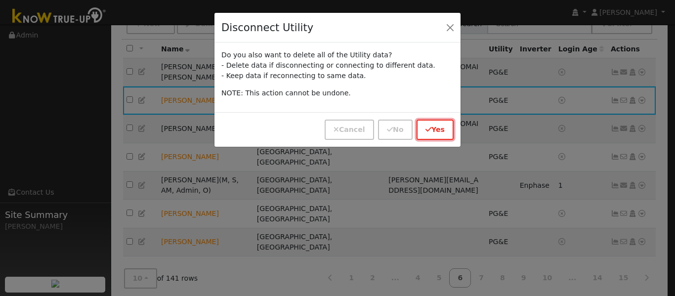
click at [438, 129] on button "Yes" at bounding box center [435, 130] width 37 height 20
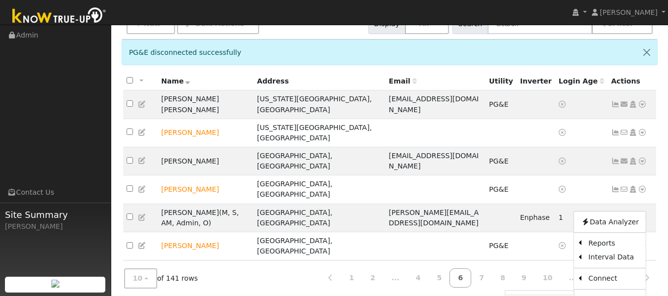
click at [533, 294] on link "Utility" at bounding box center [539, 301] width 69 height 14
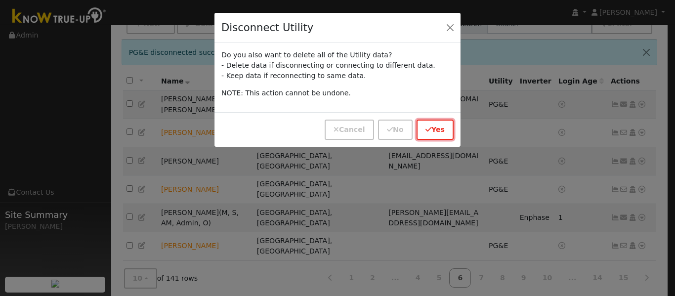
click at [446, 133] on button "Yes" at bounding box center [435, 130] width 37 height 20
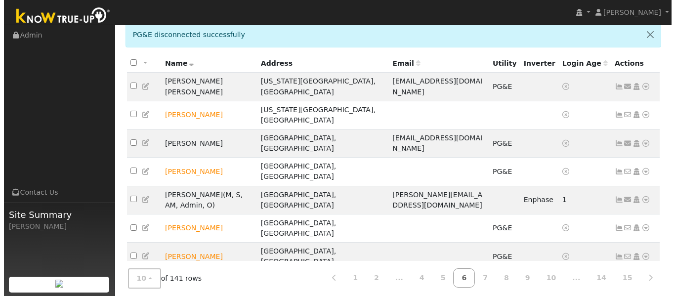
scroll to position [118, 0]
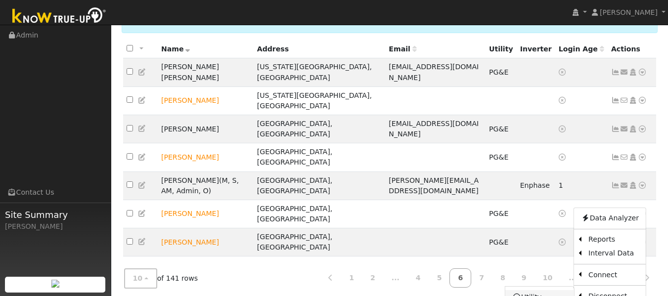
click at [535, 290] on link "Utility" at bounding box center [539, 297] width 69 height 14
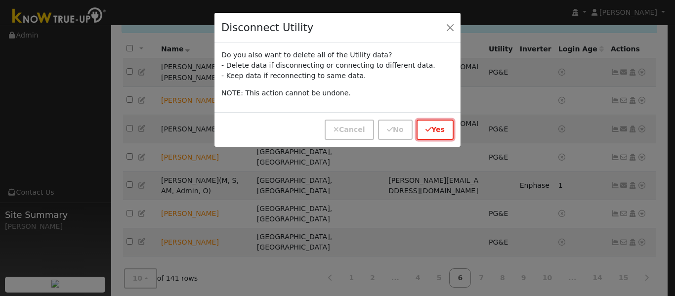
click at [444, 123] on button "Yes" at bounding box center [435, 130] width 37 height 20
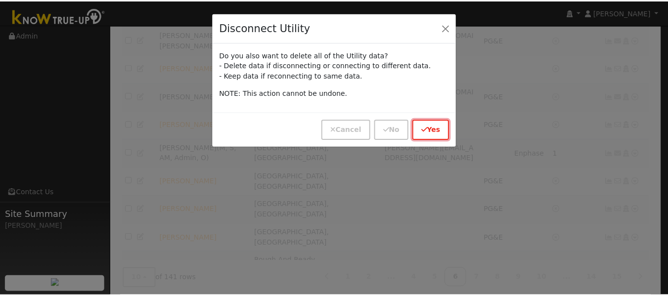
scroll to position [86, 0]
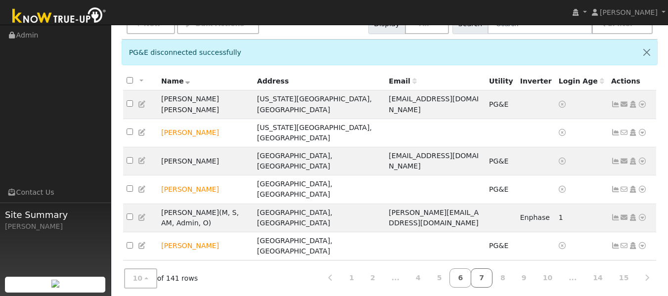
click at [492, 280] on link "7" at bounding box center [482, 277] width 22 height 19
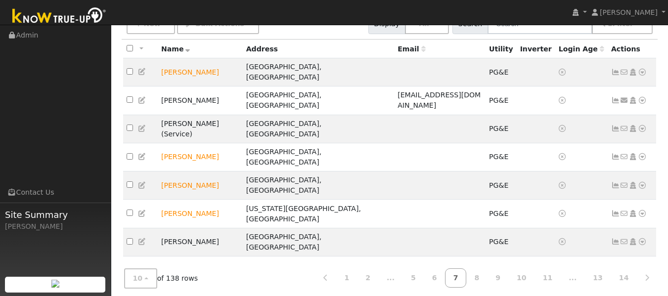
click at [638, 290] on icon at bounding box center [642, 293] width 9 height 7
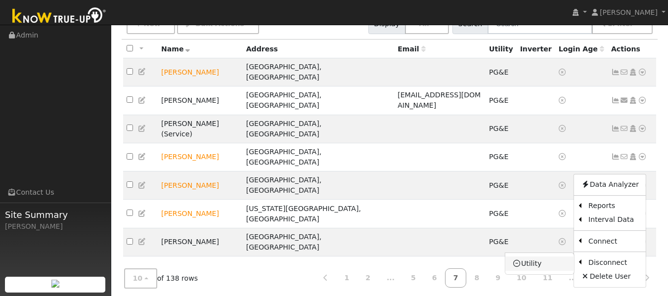
click at [540, 257] on link "Utility" at bounding box center [539, 264] width 69 height 14
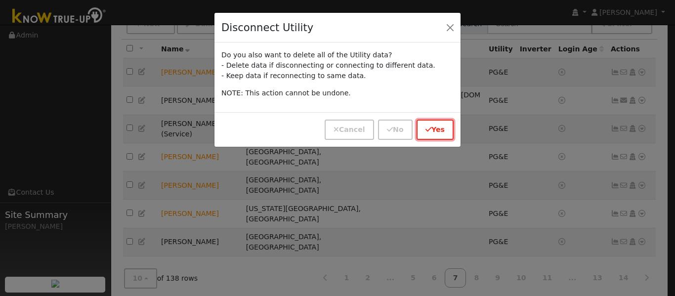
click at [437, 131] on button "Yes" at bounding box center [435, 130] width 37 height 20
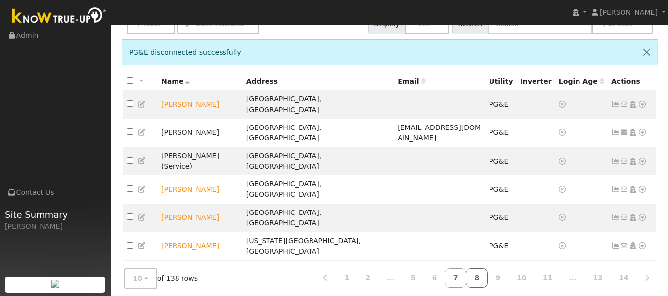
click at [487, 277] on link "8" at bounding box center [477, 277] width 22 height 19
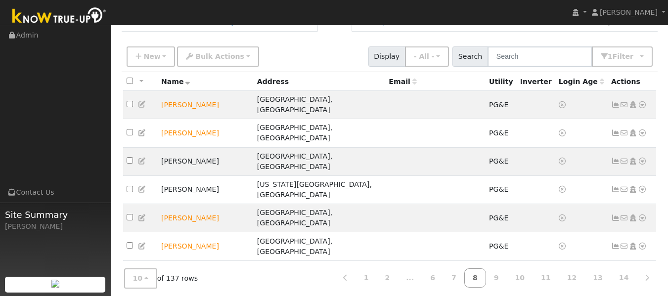
scroll to position [46, 0]
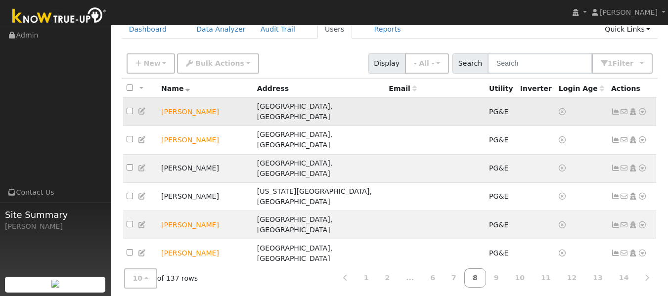
click at [644, 108] on icon at bounding box center [642, 111] width 9 height 7
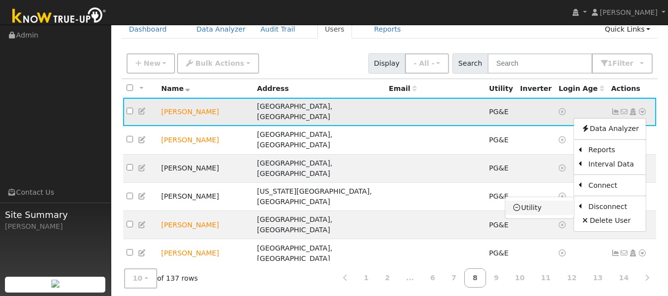
click at [528, 202] on link "Utility" at bounding box center [539, 208] width 69 height 14
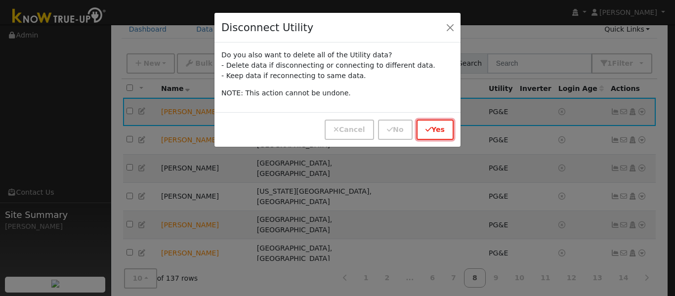
click at [436, 131] on button "Yes" at bounding box center [435, 130] width 37 height 20
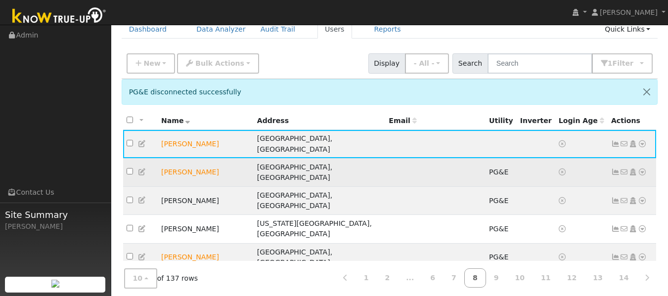
click at [641, 169] on icon at bounding box center [642, 172] width 9 height 7
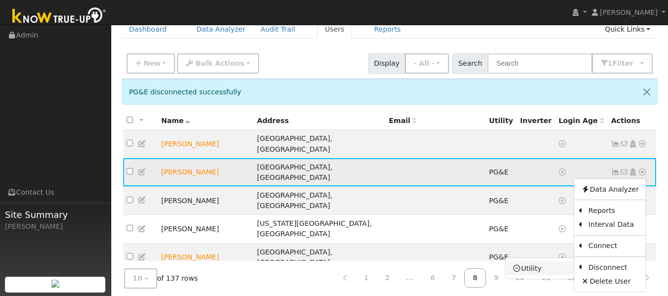
click at [537, 262] on link "Utility" at bounding box center [539, 269] width 69 height 14
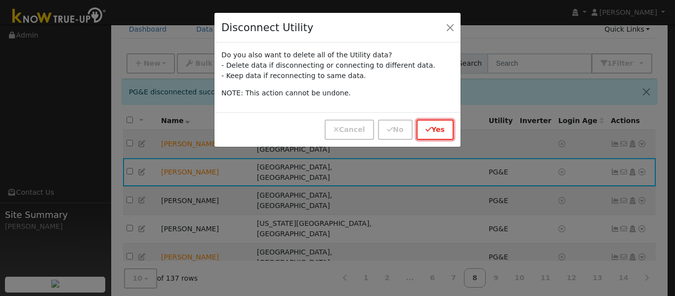
click at [431, 131] on icon "button" at bounding box center [429, 129] width 6 height 7
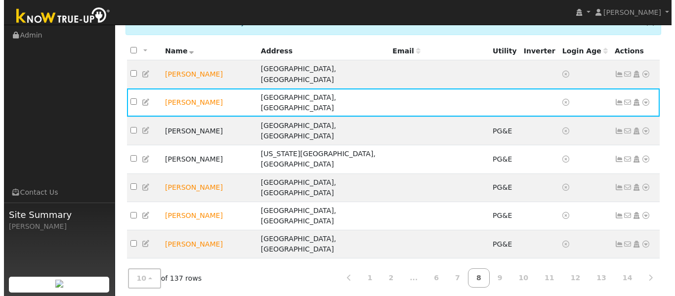
scroll to position [118, 0]
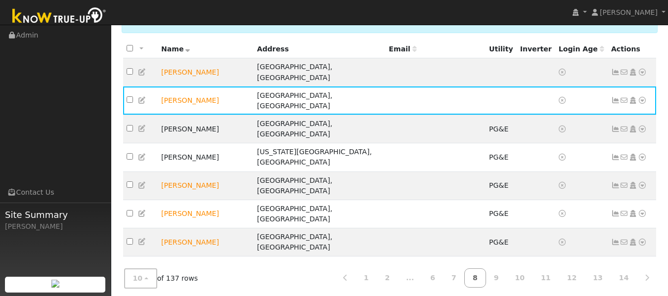
click at [645, 295] on icon at bounding box center [642, 298] width 9 height 7
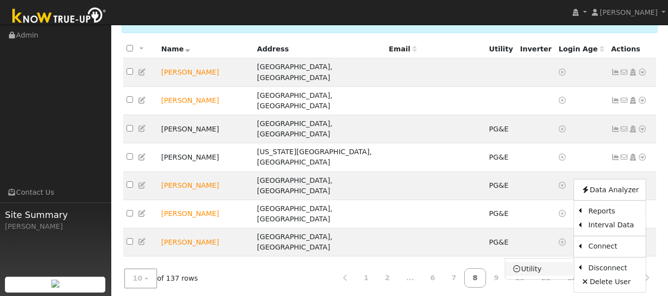
click at [530, 262] on link "Utility" at bounding box center [539, 269] width 69 height 14
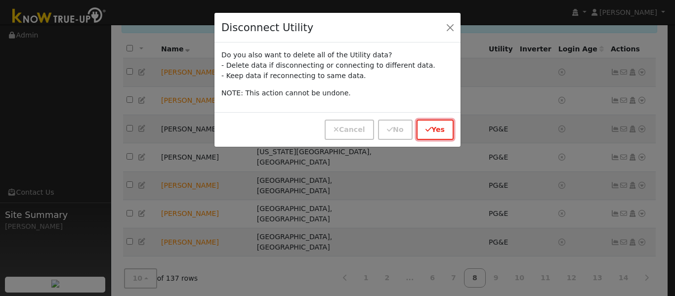
click at [442, 131] on button "Yes" at bounding box center [435, 130] width 37 height 20
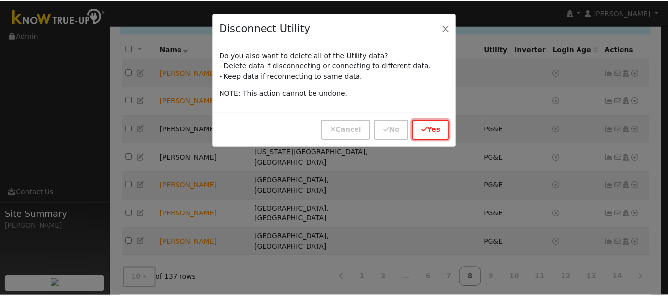
scroll to position [86, 0]
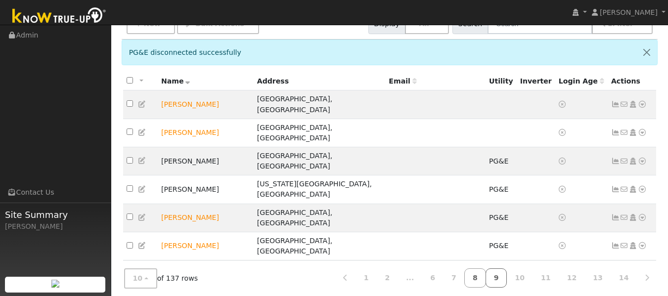
click at [507, 285] on link "9" at bounding box center [496, 277] width 22 height 19
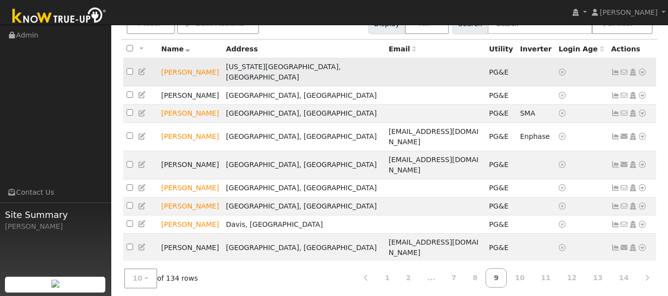
click at [638, 69] on icon at bounding box center [642, 72] width 9 height 7
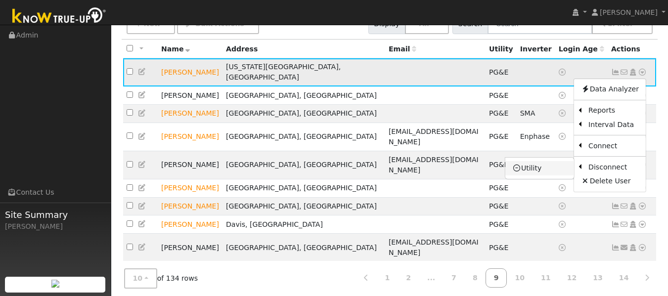
click at [544, 165] on link "Utility" at bounding box center [539, 168] width 69 height 14
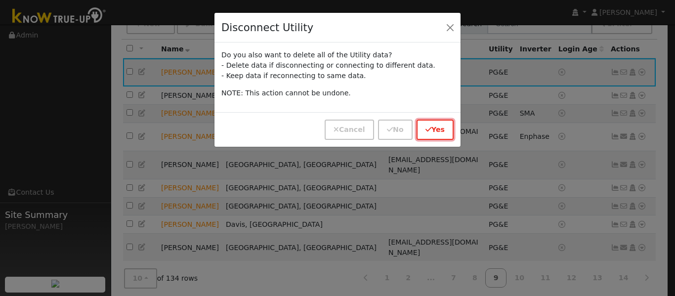
click at [435, 125] on button "Yes" at bounding box center [435, 130] width 37 height 20
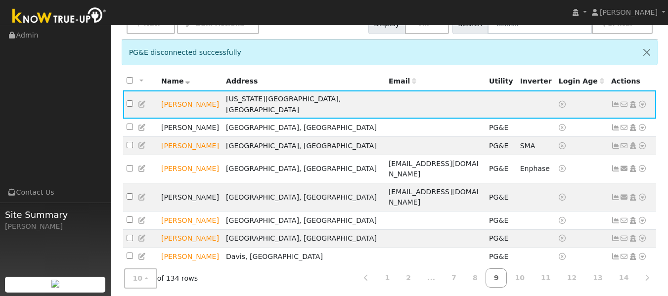
scroll to position [118, 0]
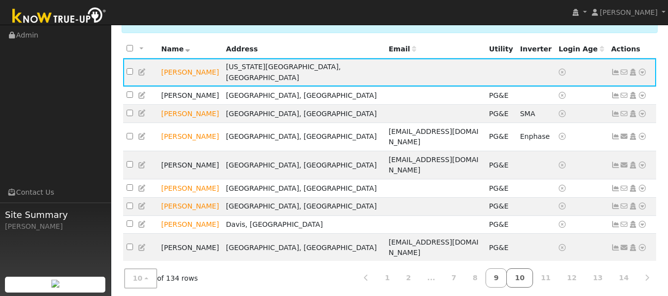
click at [533, 275] on link "10" at bounding box center [519, 277] width 27 height 19
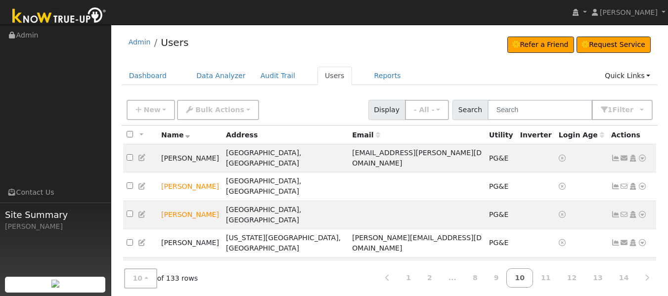
scroll to position [86, 0]
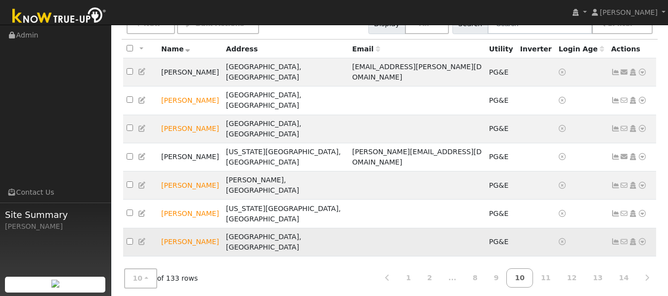
click at [645, 238] on icon at bounding box center [642, 241] width 9 height 7
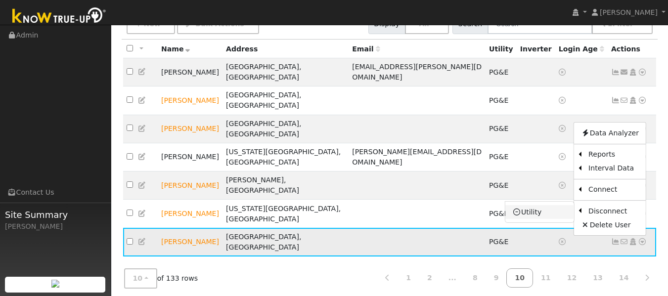
click at [536, 205] on link "Utility" at bounding box center [539, 212] width 69 height 14
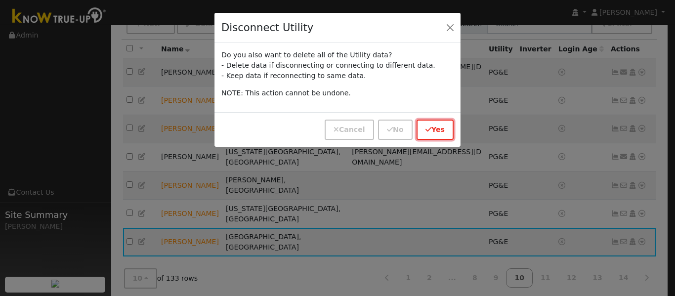
click at [429, 127] on icon "button" at bounding box center [429, 129] width 6 height 7
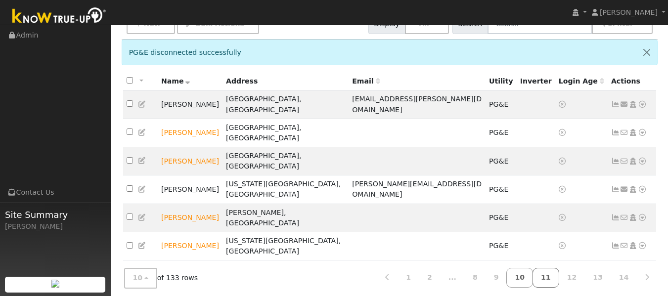
click at [558, 276] on link "11" at bounding box center [545, 277] width 27 height 19
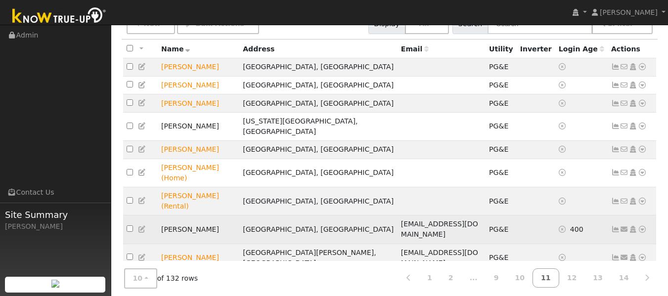
click at [644, 226] on icon at bounding box center [642, 229] width 9 height 7
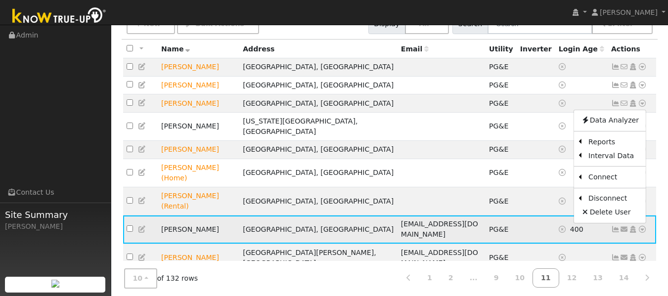
click at [644, 226] on icon at bounding box center [642, 229] width 9 height 7
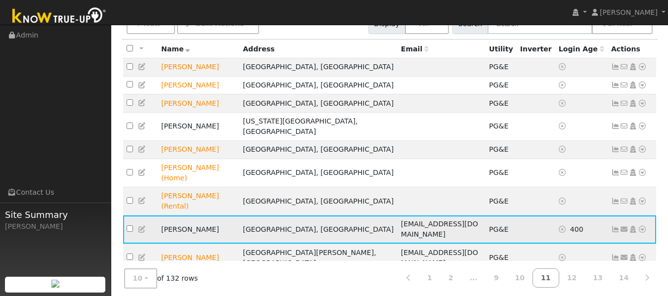
click at [644, 226] on icon at bounding box center [642, 229] width 9 height 7
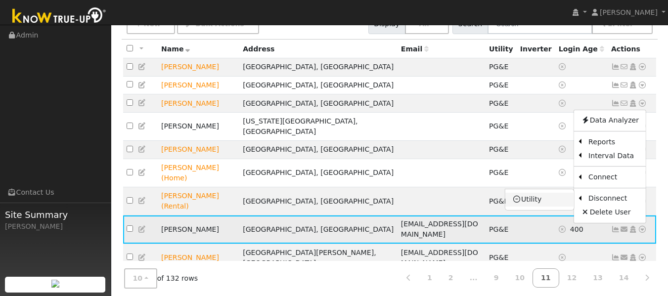
click at [541, 193] on link "Utility" at bounding box center [539, 200] width 69 height 14
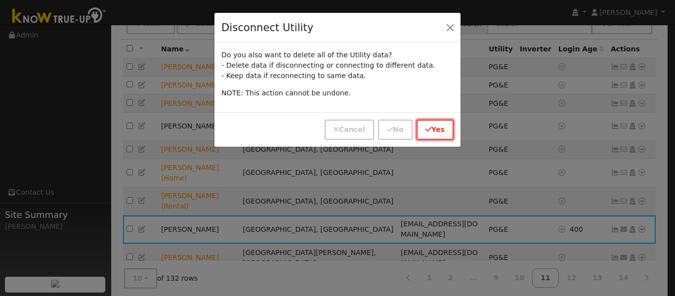
click at [437, 131] on button "Yes" at bounding box center [435, 130] width 37 height 20
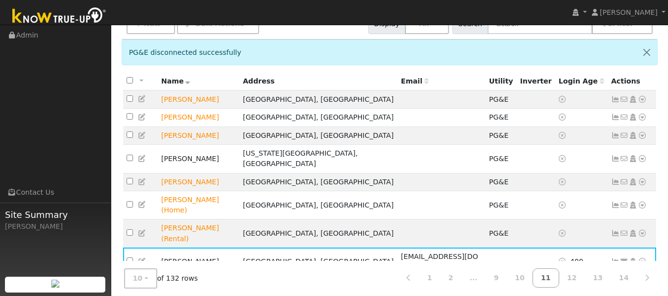
scroll to position [118, 0]
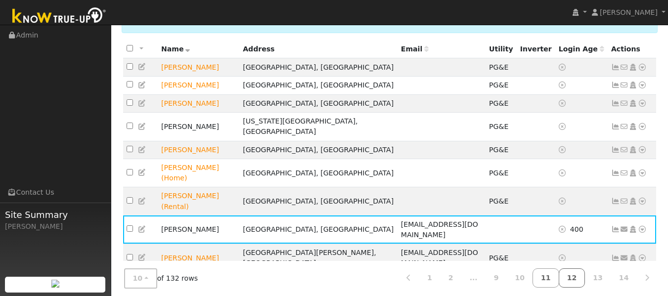
click at [579, 275] on link "12" at bounding box center [572, 277] width 27 height 19
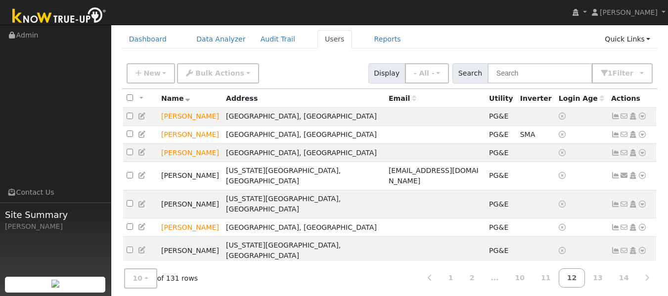
scroll to position [0, 0]
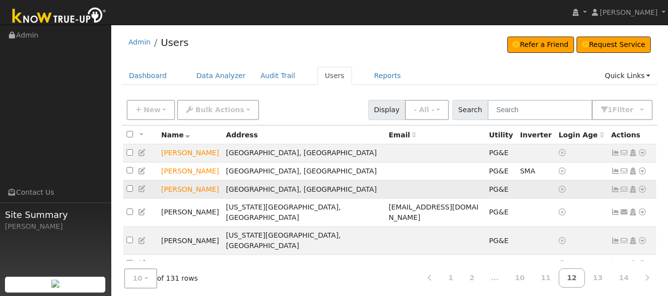
click at [641, 191] on icon at bounding box center [642, 189] width 9 height 7
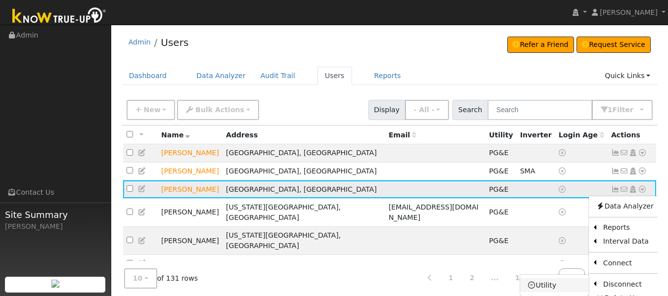
click at [556, 284] on link "Utility" at bounding box center [554, 285] width 69 height 14
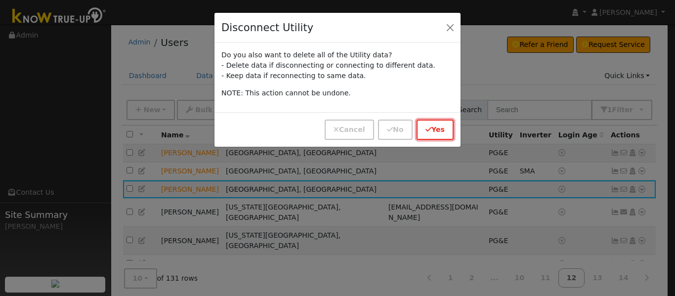
click at [432, 123] on button "Yes" at bounding box center [435, 130] width 37 height 20
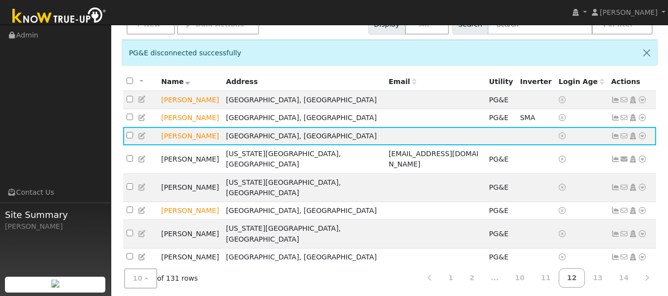
scroll to position [118, 0]
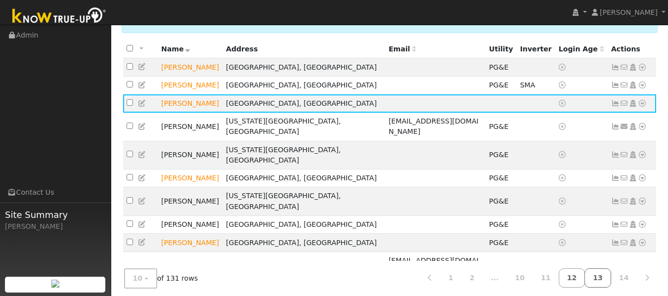
click at [594, 275] on link "13" at bounding box center [597, 277] width 27 height 19
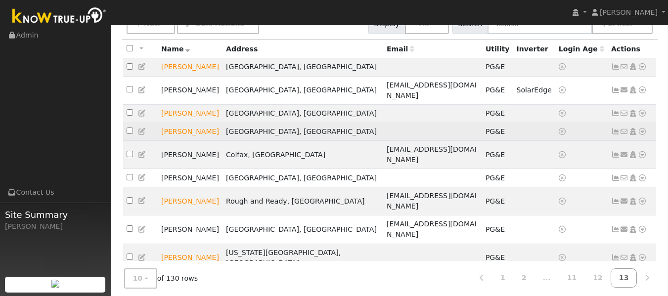
click at [642, 128] on icon at bounding box center [642, 131] width 9 height 7
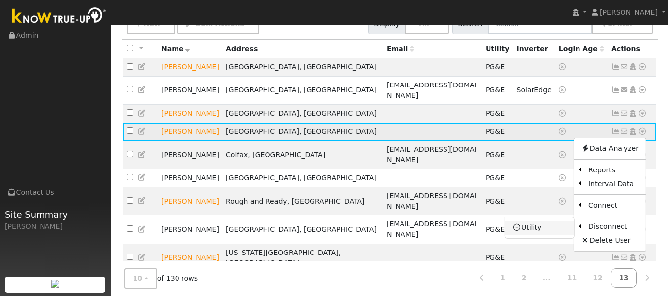
click at [537, 221] on link "Utility" at bounding box center [539, 228] width 69 height 14
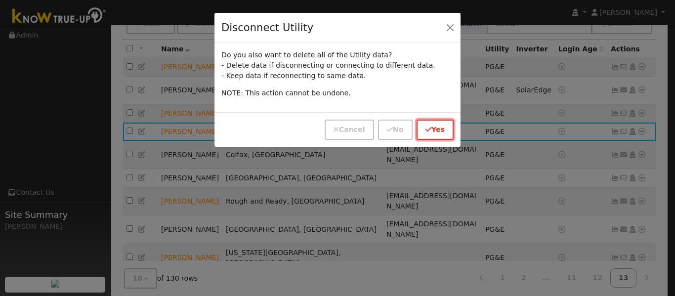
click at [436, 123] on button "Yes" at bounding box center [435, 130] width 37 height 20
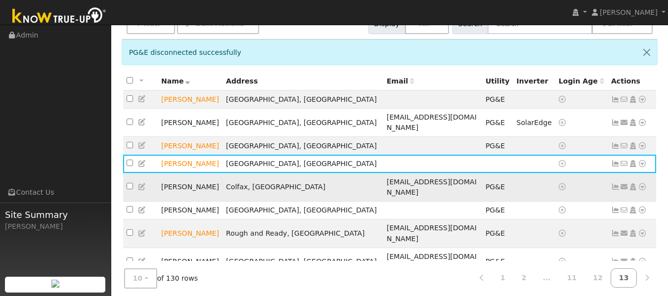
drag, startPoint x: 645, startPoint y: 168, endPoint x: 643, endPoint y: 175, distance: 8.0
click at [643, 175] on td "Send Email... Copy a Link Reset Password Open Access Data Analyzer Reports Scen…" at bounding box center [632, 187] width 49 height 28
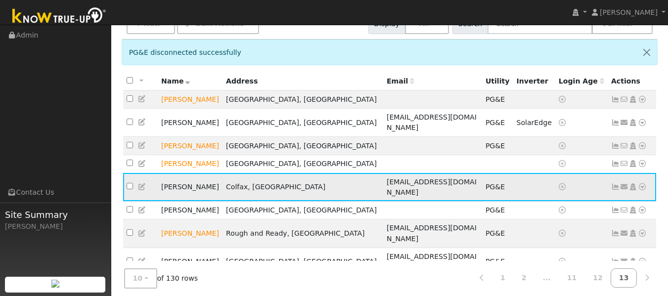
click at [643, 183] on icon at bounding box center [642, 186] width 9 height 7
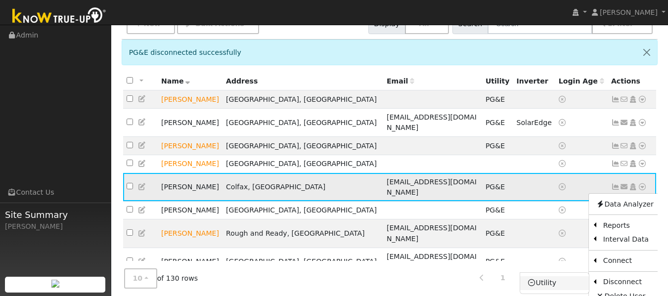
click at [542, 276] on link "Utility" at bounding box center [554, 283] width 69 height 14
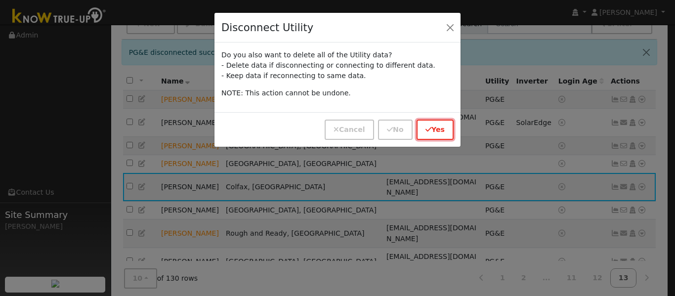
click at [440, 128] on button "Yes" at bounding box center [435, 130] width 37 height 20
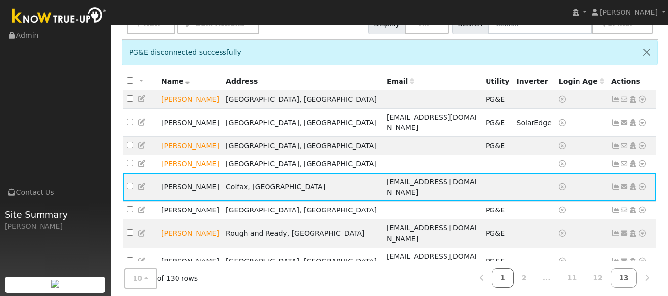
click at [514, 276] on link "1" at bounding box center [503, 277] width 22 height 19
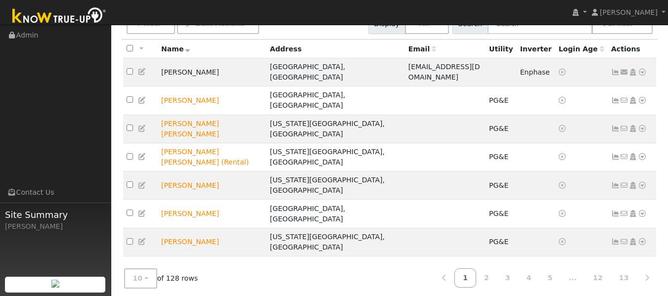
click at [476, 271] on link "1" at bounding box center [465, 277] width 22 height 19
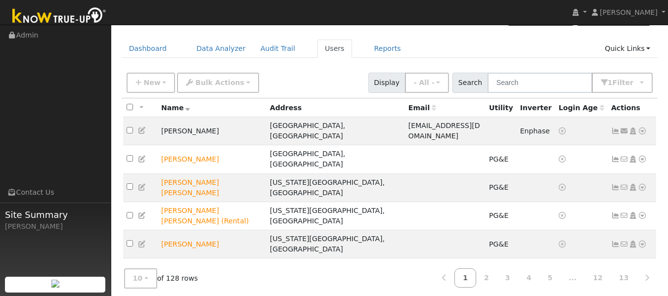
scroll to position [27, 0]
click at [643, 269] on icon at bounding box center [642, 272] width 9 height 7
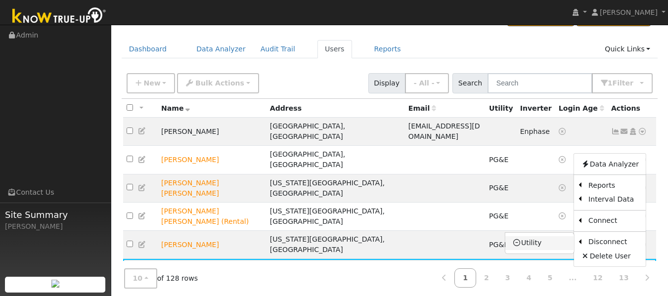
click at [536, 236] on link "Utility" at bounding box center [539, 243] width 69 height 14
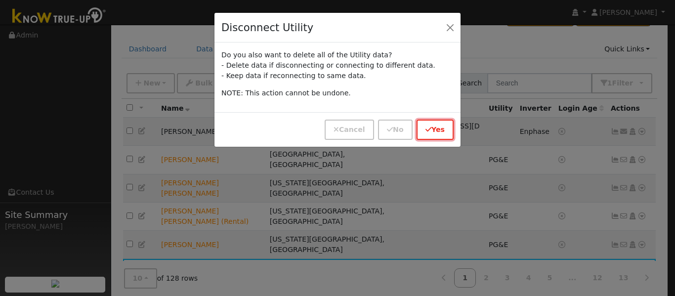
click at [425, 124] on button "Yes" at bounding box center [435, 130] width 37 height 20
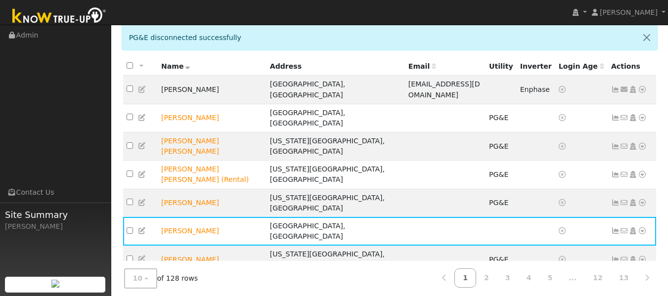
scroll to position [118, 0]
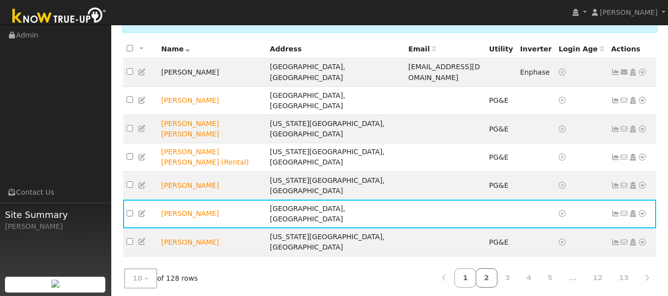
click at [497, 270] on link "2" at bounding box center [487, 277] width 22 height 19
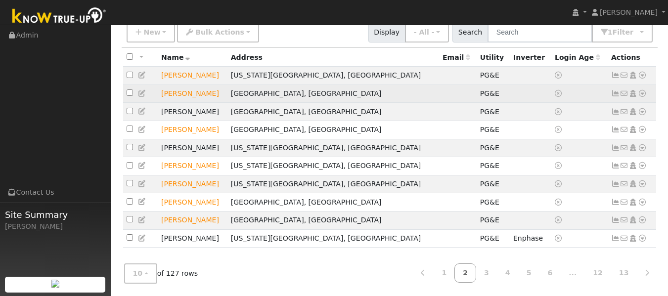
click at [643, 90] on icon at bounding box center [642, 93] width 9 height 7
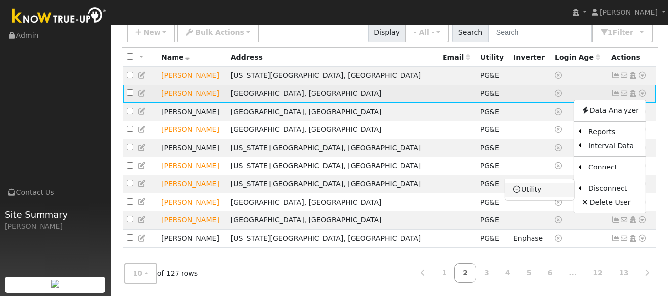
click at [527, 183] on link "Utility" at bounding box center [539, 190] width 69 height 14
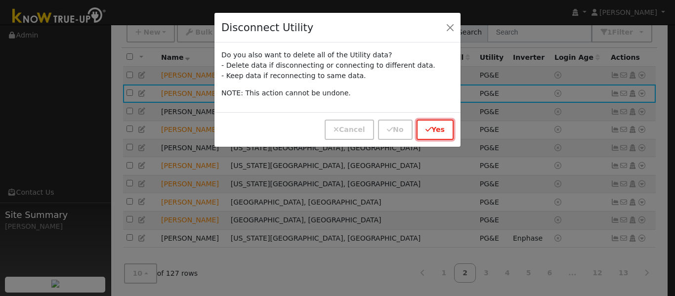
click at [436, 129] on button "Yes" at bounding box center [435, 130] width 37 height 20
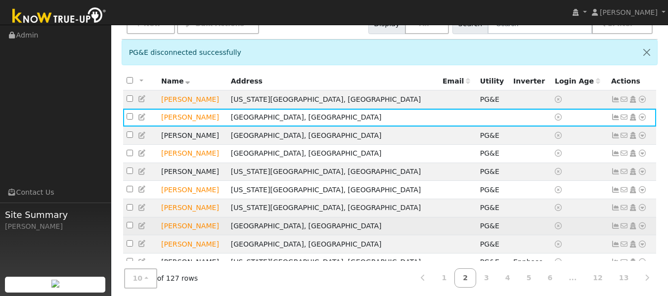
click at [642, 229] on icon at bounding box center [642, 225] width 9 height 7
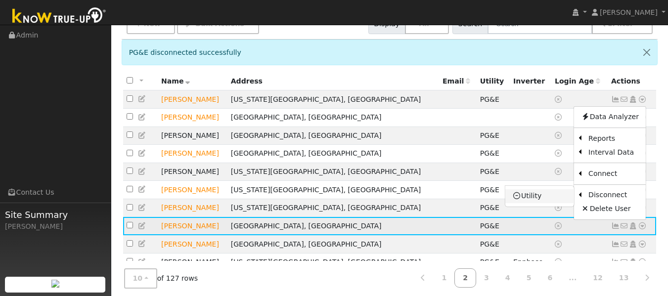
click at [533, 202] on link "Utility" at bounding box center [539, 196] width 69 height 14
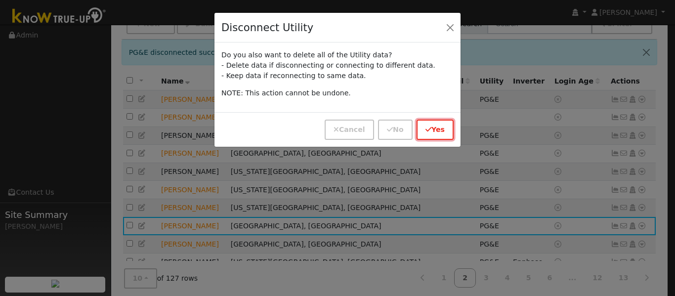
click at [438, 126] on button "Yes" at bounding box center [435, 130] width 37 height 20
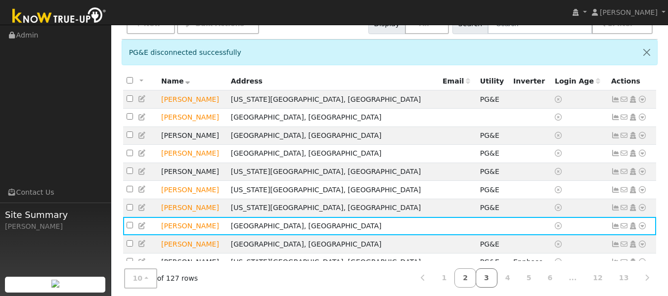
click at [496, 278] on link "3" at bounding box center [487, 277] width 22 height 19
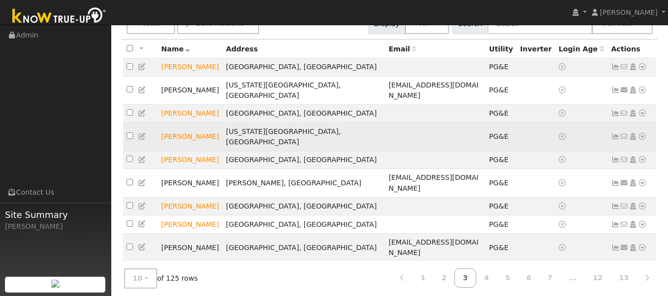
click at [642, 133] on icon at bounding box center [642, 136] width 9 height 7
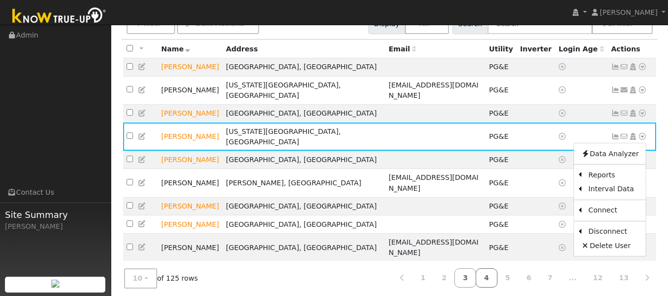
click at [496, 277] on link "4" at bounding box center [487, 277] width 22 height 19
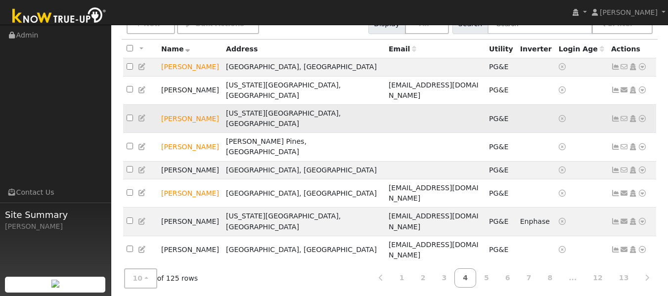
click at [645, 115] on icon at bounding box center [642, 118] width 9 height 7
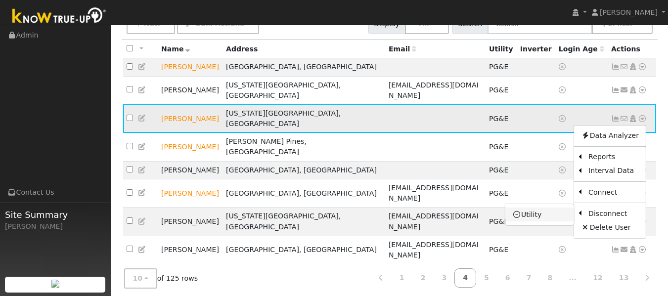
click at [539, 208] on link "Utility" at bounding box center [539, 215] width 69 height 14
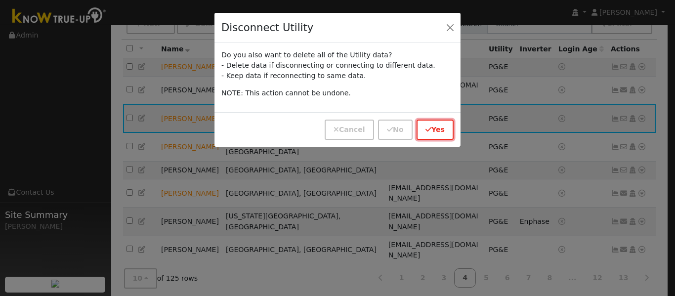
click at [435, 132] on button "Yes" at bounding box center [435, 130] width 37 height 20
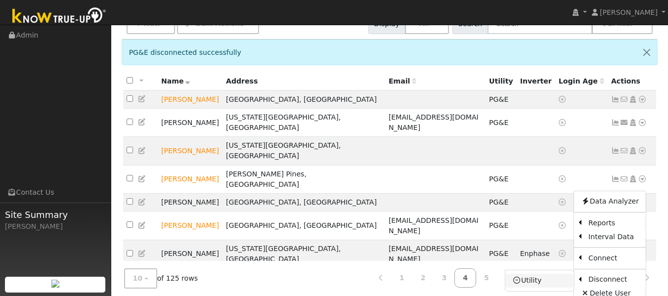
click at [539, 274] on link "Utility" at bounding box center [539, 281] width 69 height 14
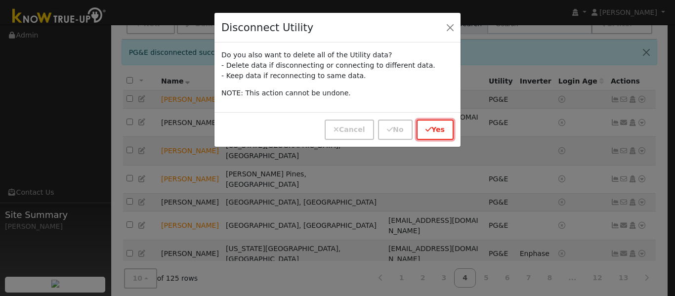
click at [435, 130] on button "Yes" at bounding box center [435, 130] width 37 height 20
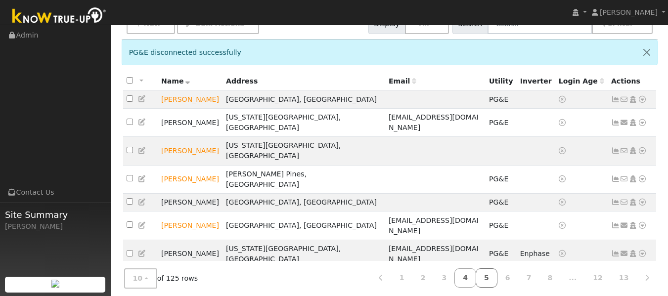
click at [496, 272] on link "5" at bounding box center [487, 277] width 22 height 19
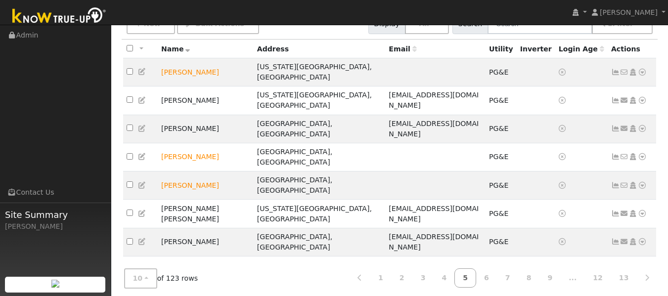
click at [645, 295] on icon at bounding box center [642, 298] width 9 height 7
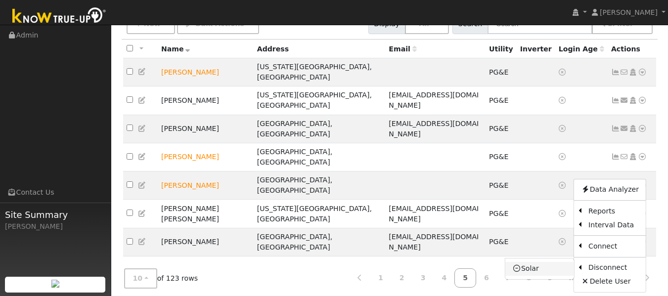
click at [538, 262] on link "Solar" at bounding box center [539, 269] width 69 height 14
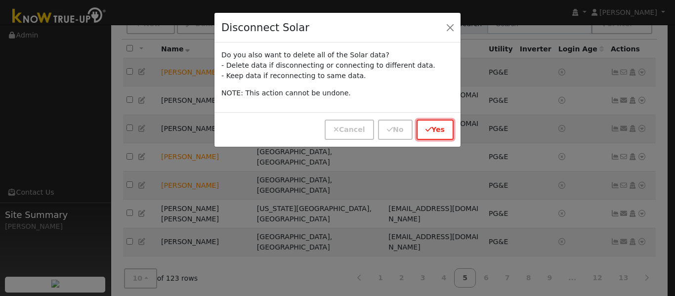
click at [439, 128] on button "Yes" at bounding box center [435, 130] width 37 height 20
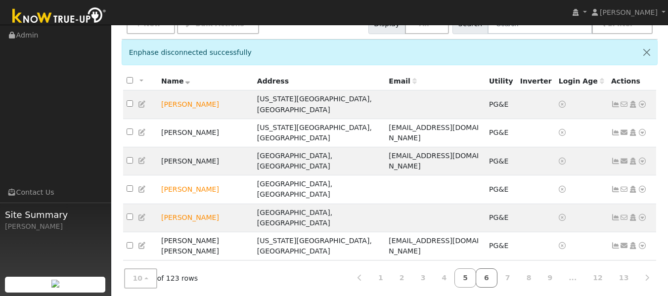
click at [497, 276] on link "6" at bounding box center [487, 277] width 22 height 19
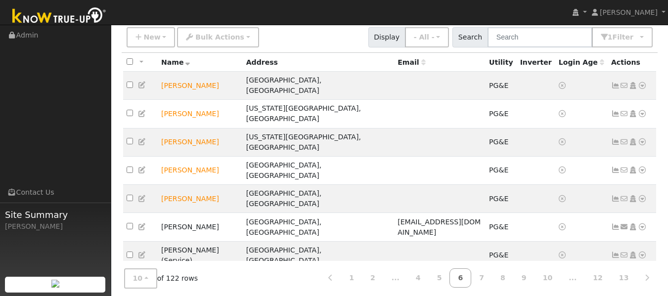
scroll to position [79, 0]
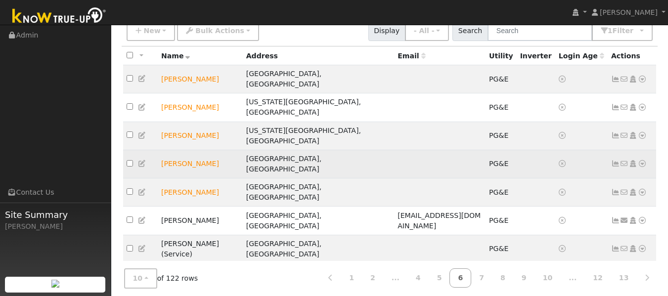
click at [641, 159] on link at bounding box center [642, 164] width 9 height 10
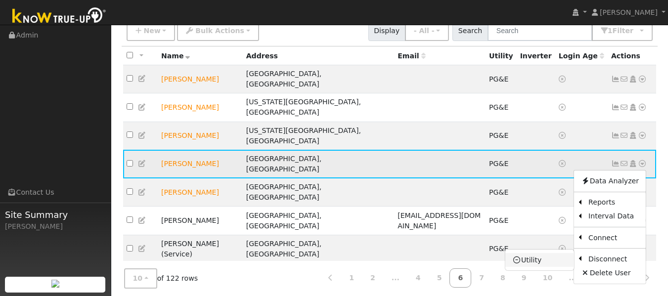
click at [542, 253] on link "Utility" at bounding box center [539, 260] width 69 height 14
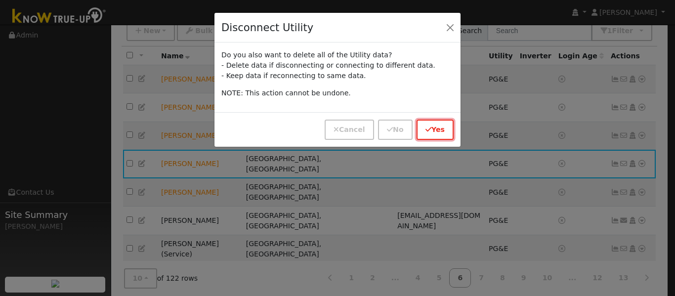
click at [446, 131] on button "Yes" at bounding box center [435, 130] width 37 height 20
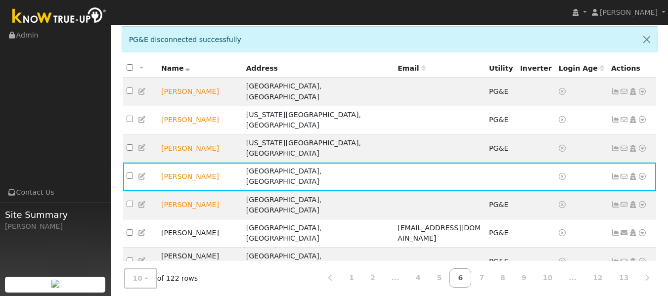
scroll to position [118, 0]
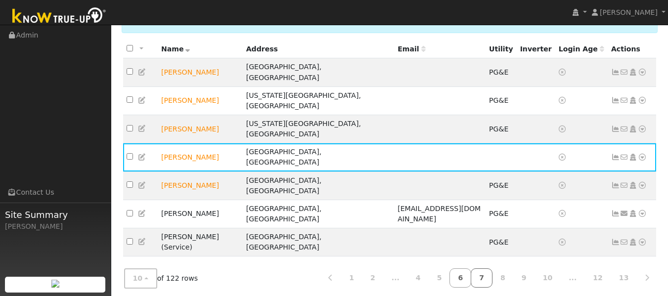
click at [492, 271] on link "7" at bounding box center [482, 277] width 22 height 19
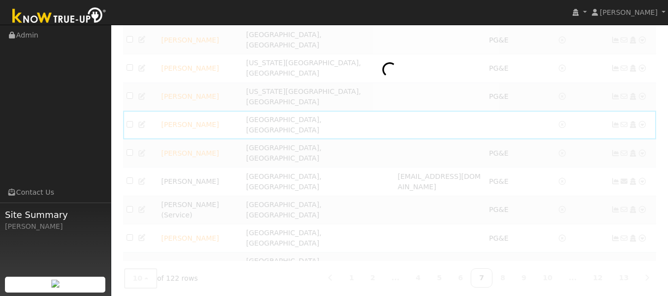
scroll to position [86, 0]
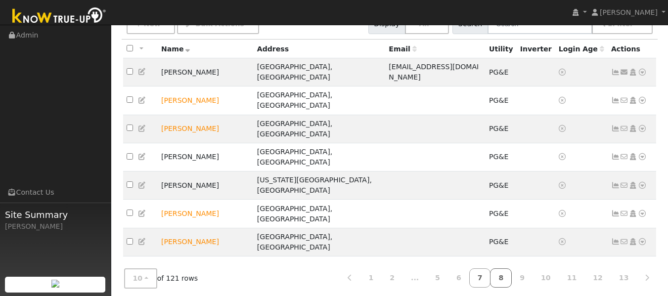
click at [512, 273] on link "8" at bounding box center [501, 277] width 22 height 19
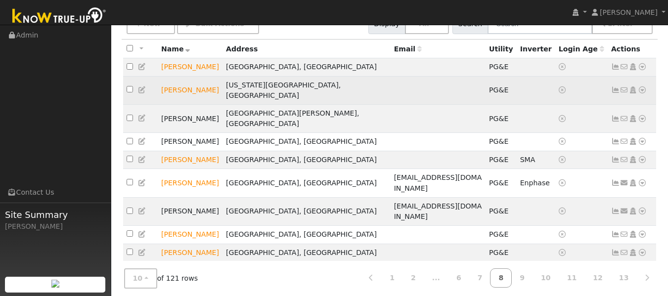
click at [642, 85] on link at bounding box center [642, 90] width 9 height 10
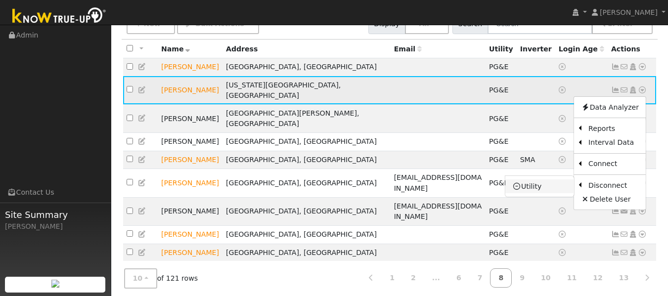
click at [540, 180] on link "Utility" at bounding box center [539, 186] width 69 height 14
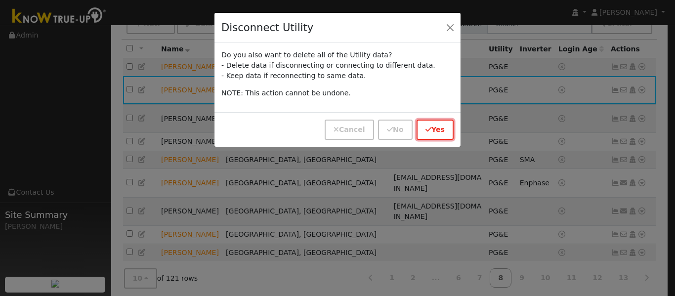
click at [424, 125] on button "Yes" at bounding box center [435, 130] width 37 height 20
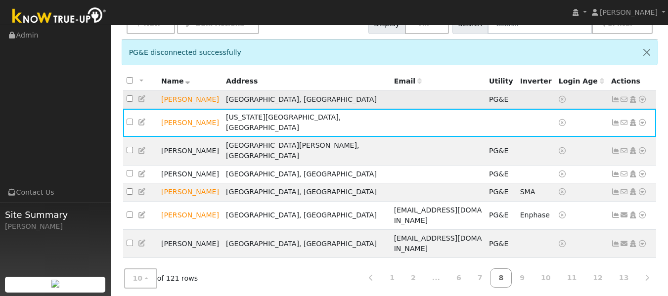
click at [642, 98] on icon at bounding box center [642, 99] width 9 height 7
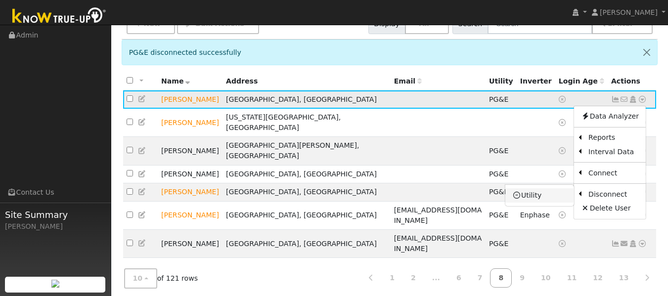
click at [544, 200] on link "Utility" at bounding box center [539, 195] width 69 height 14
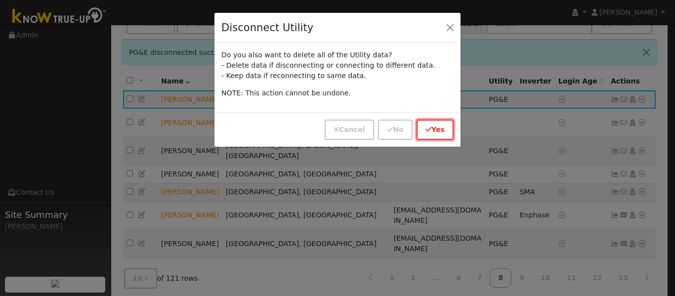
click at [425, 123] on button "Yes" at bounding box center [435, 130] width 37 height 20
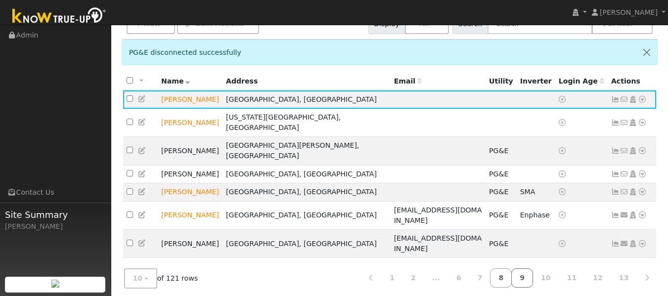
click at [533, 275] on link "9" at bounding box center [522, 277] width 22 height 19
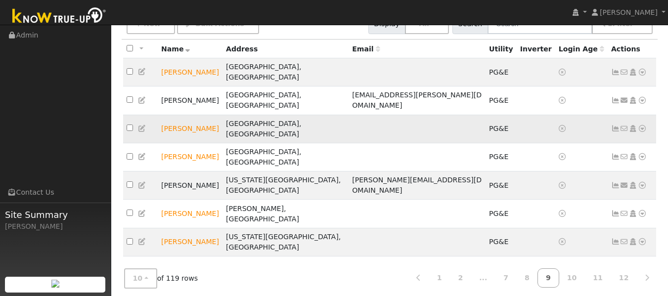
click at [642, 124] on link at bounding box center [642, 129] width 9 height 10
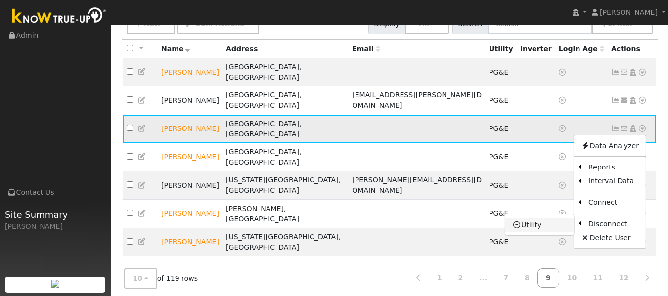
click at [538, 218] on link "Utility" at bounding box center [539, 225] width 69 height 14
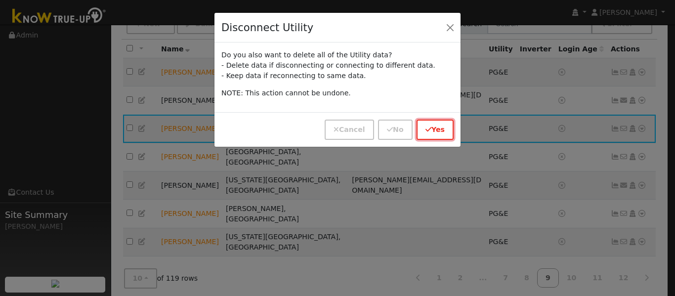
click at [439, 130] on button "Yes" at bounding box center [435, 130] width 37 height 20
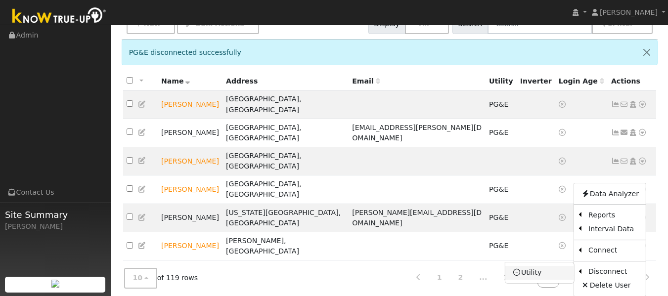
click at [535, 266] on link "Utility" at bounding box center [539, 273] width 69 height 14
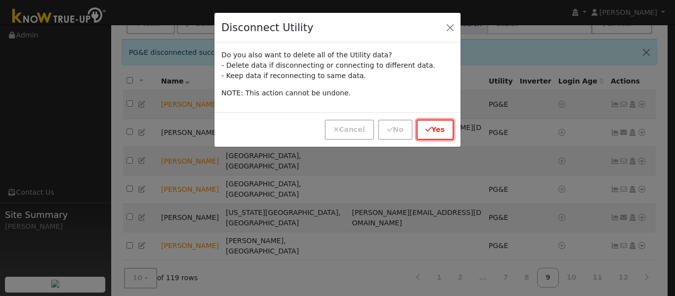
click at [438, 131] on button "Yes" at bounding box center [435, 130] width 37 height 20
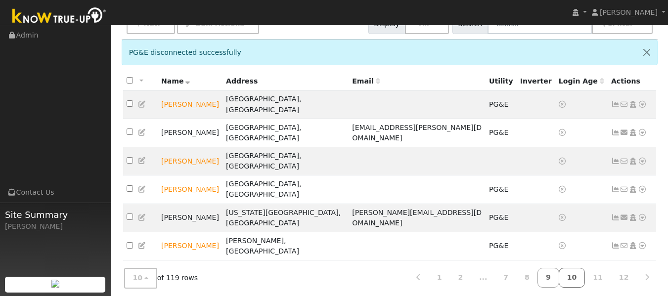
click at [584, 275] on link "10" at bounding box center [572, 277] width 27 height 19
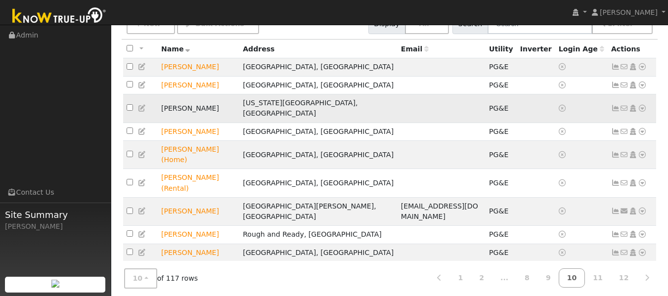
click at [642, 105] on icon at bounding box center [642, 108] width 9 height 7
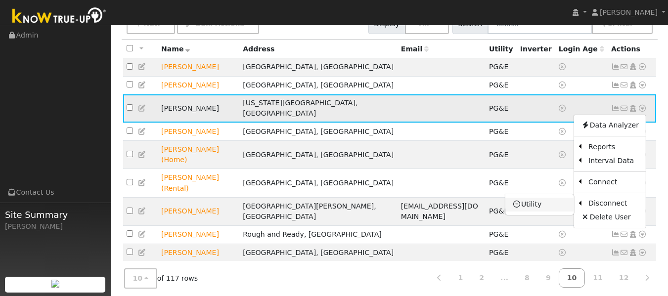
click at [536, 202] on link "Utility" at bounding box center [539, 205] width 69 height 14
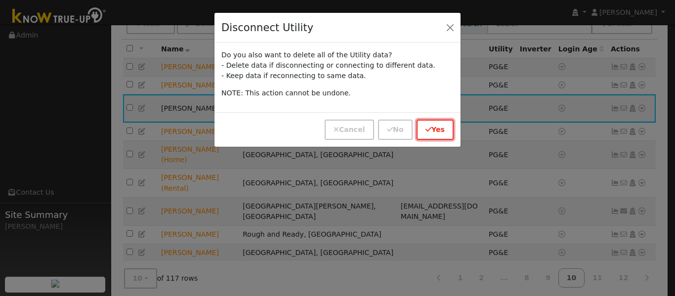
click at [432, 129] on icon "button" at bounding box center [429, 129] width 6 height 7
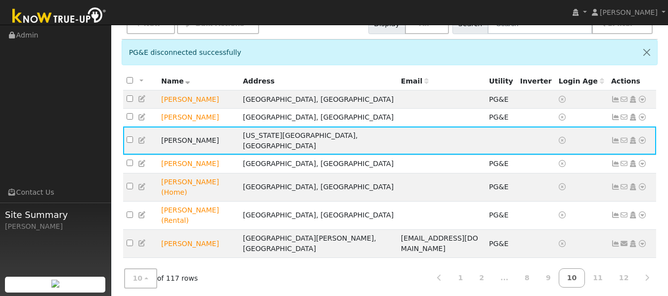
click at [645, 281] on icon at bounding box center [642, 284] width 9 height 7
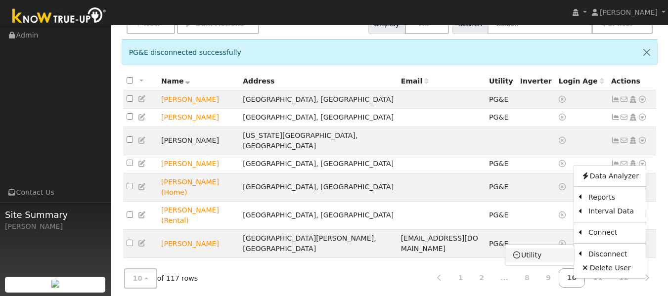
click at [542, 248] on link "Utility" at bounding box center [539, 255] width 69 height 14
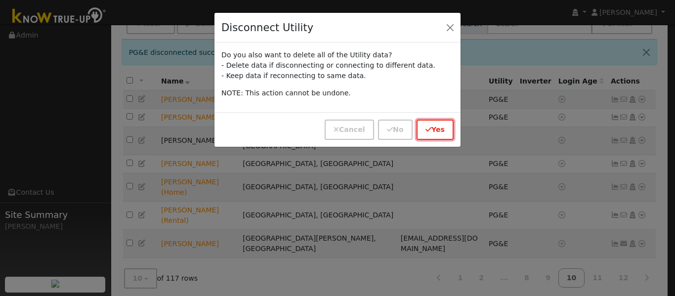
click at [438, 131] on button "Yes" at bounding box center [435, 130] width 37 height 20
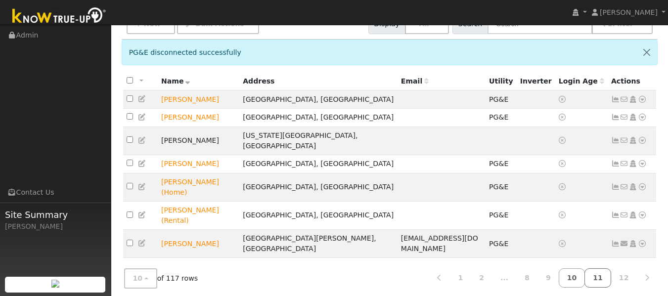
click at [601, 274] on link "11" at bounding box center [597, 277] width 27 height 19
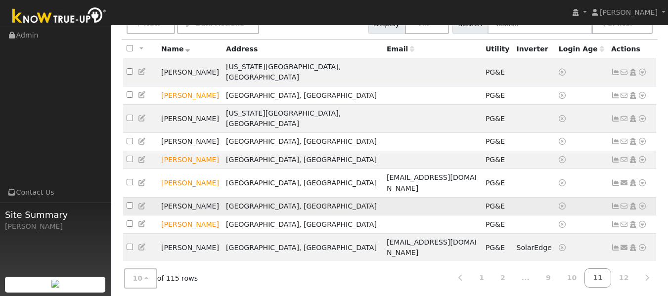
click at [644, 203] on icon at bounding box center [642, 206] width 9 height 7
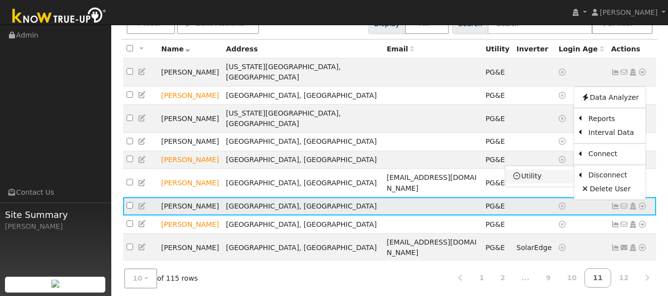
click at [537, 170] on link "Utility" at bounding box center [539, 177] width 69 height 14
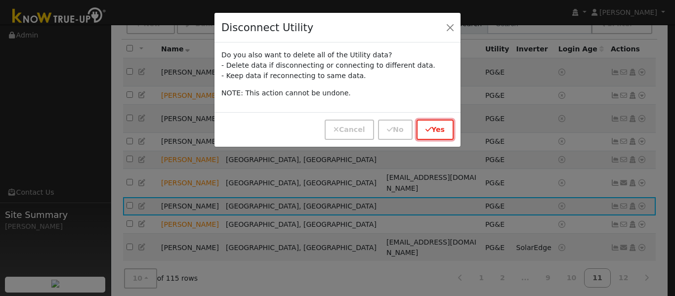
click at [440, 127] on button "Yes" at bounding box center [435, 130] width 37 height 20
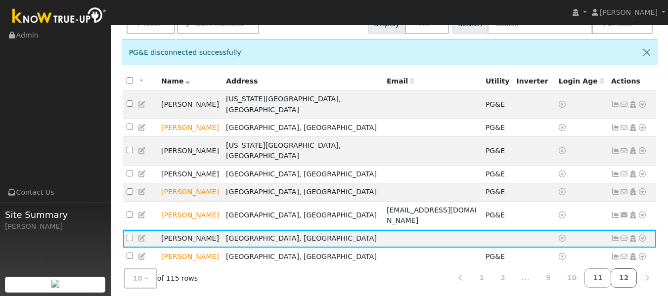
click at [627, 281] on link "12" at bounding box center [624, 277] width 27 height 19
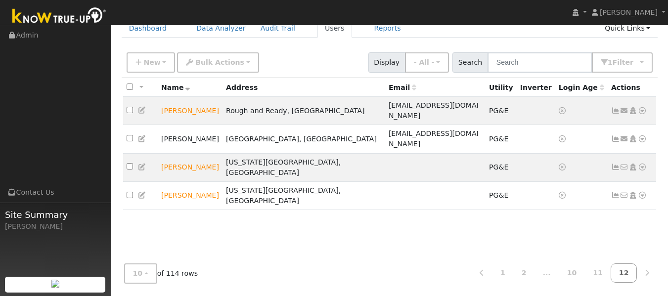
scroll to position [47, 0]
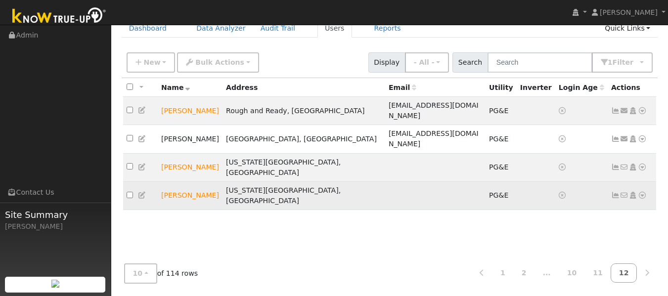
click at [640, 192] on icon at bounding box center [642, 195] width 9 height 7
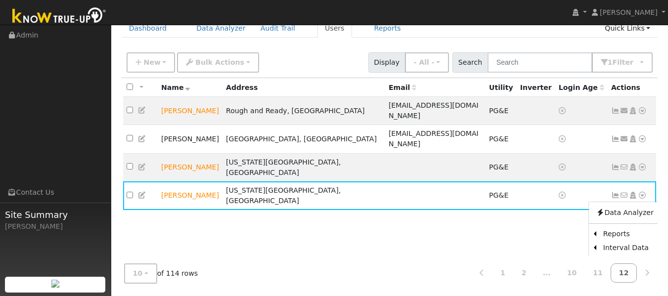
click at [491, 210] on div "All None All on page None on page Name Address Email Utility Inverter Login Age…" at bounding box center [390, 166] width 536 height 177
click at [484, 269] on icon at bounding box center [482, 272] width 4 height 7
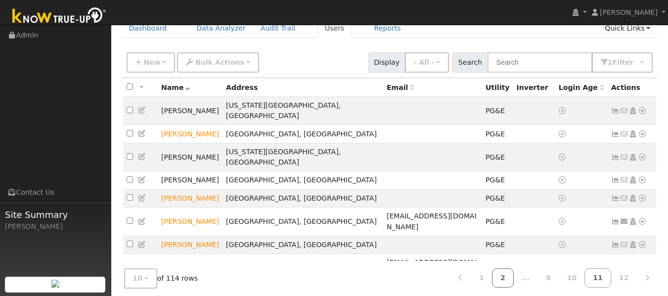
scroll to position [86, 0]
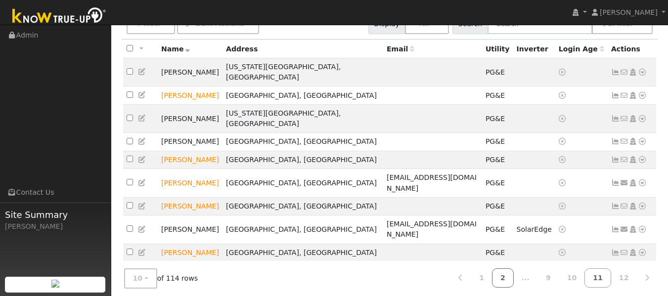
click at [514, 270] on link "2" at bounding box center [503, 277] width 22 height 19
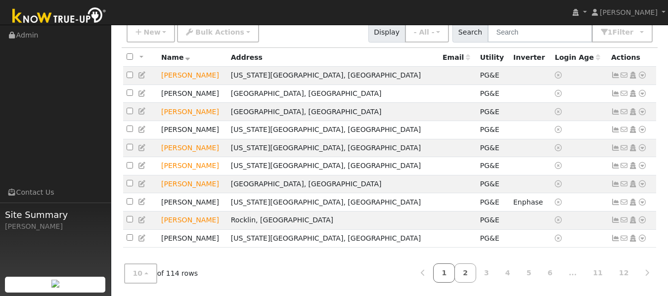
click at [455, 274] on link "1" at bounding box center [444, 272] width 22 height 19
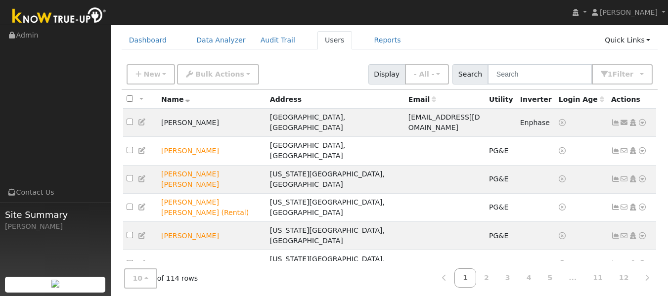
scroll to position [7, 0]
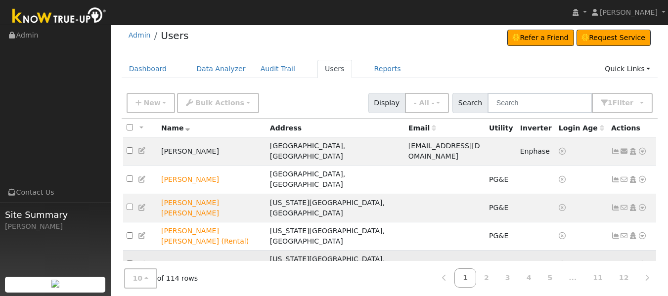
click at [642, 261] on icon at bounding box center [642, 264] width 9 height 7
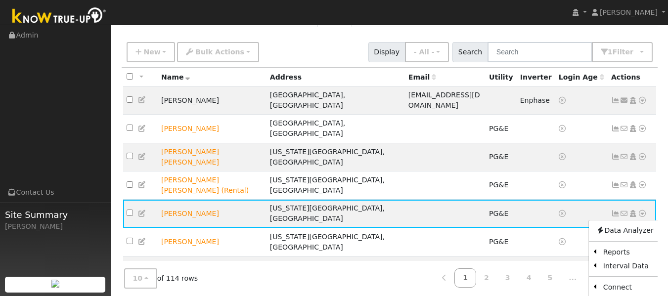
scroll to position [86, 0]
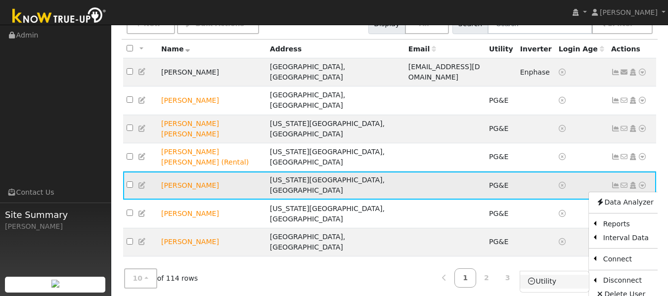
click at [534, 275] on link "Utility" at bounding box center [554, 282] width 69 height 14
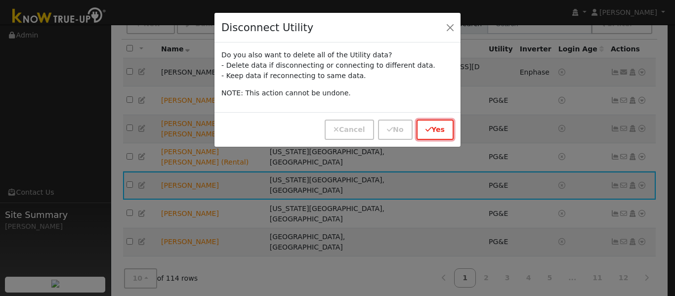
click at [436, 125] on button "Yes" at bounding box center [435, 130] width 37 height 20
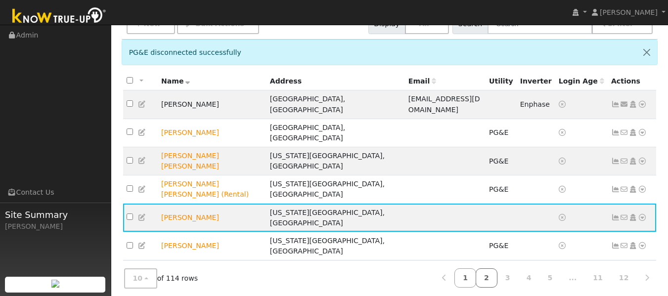
click at [497, 273] on link "2" at bounding box center [487, 277] width 22 height 19
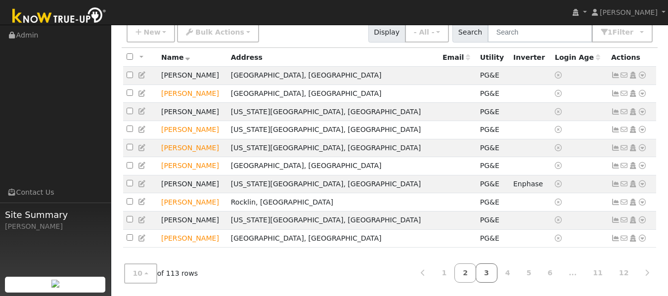
click at [497, 269] on link "3" at bounding box center [487, 272] width 22 height 19
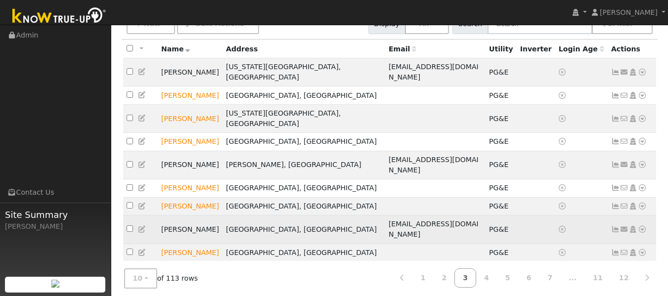
click at [641, 226] on icon at bounding box center [642, 229] width 9 height 7
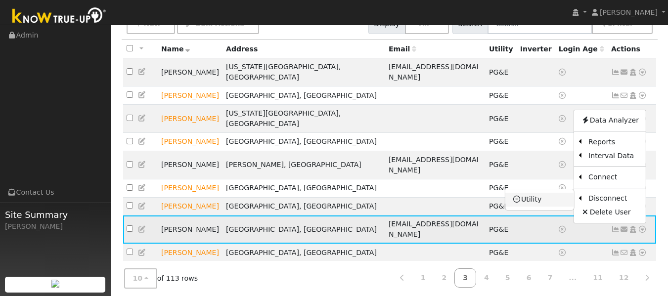
click at [540, 193] on link "Utility" at bounding box center [539, 200] width 69 height 14
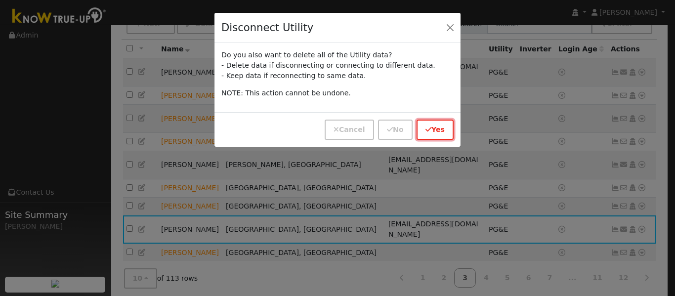
click at [429, 132] on icon "button" at bounding box center [429, 129] width 6 height 7
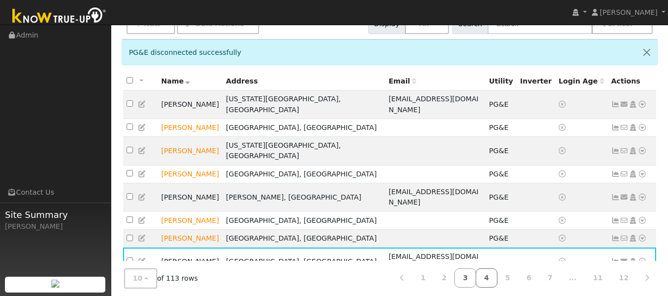
click at [497, 275] on link "4" at bounding box center [487, 277] width 22 height 19
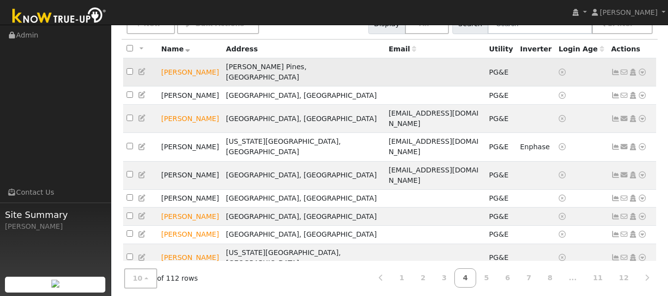
click at [646, 69] on icon at bounding box center [642, 72] width 9 height 7
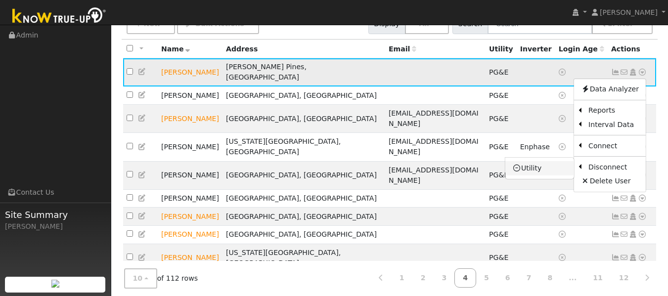
click at [533, 165] on link "Utility" at bounding box center [539, 168] width 69 height 14
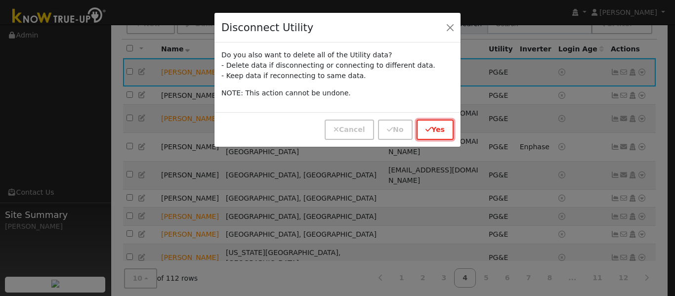
click at [434, 129] on button "Yes" at bounding box center [435, 130] width 37 height 20
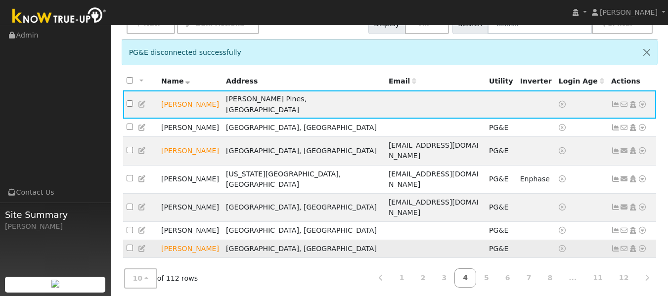
click at [642, 245] on icon at bounding box center [642, 248] width 9 height 7
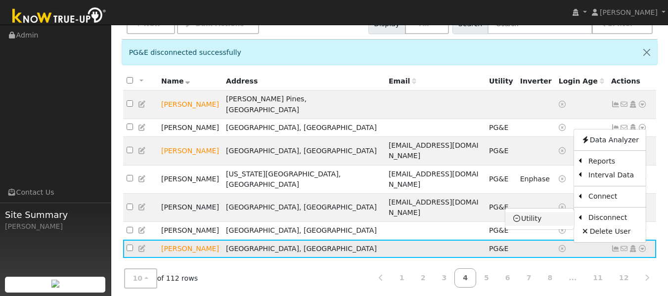
click at [538, 212] on link "Utility" at bounding box center [539, 219] width 69 height 14
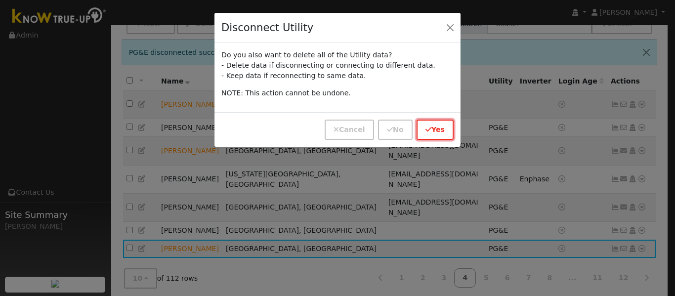
click at [435, 124] on button "Yes" at bounding box center [435, 130] width 37 height 20
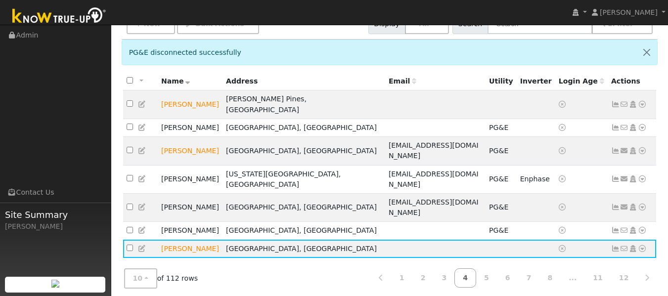
click at [643, 287] on icon at bounding box center [642, 290] width 9 height 7
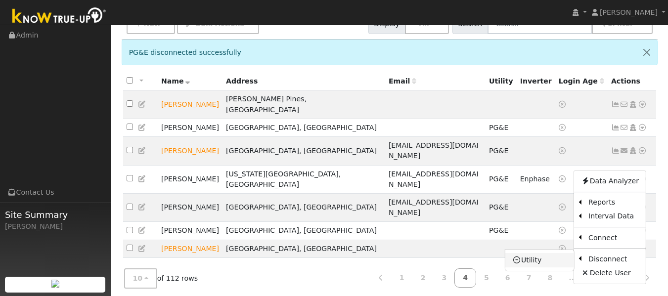
click at [541, 253] on link "Utility" at bounding box center [539, 260] width 69 height 14
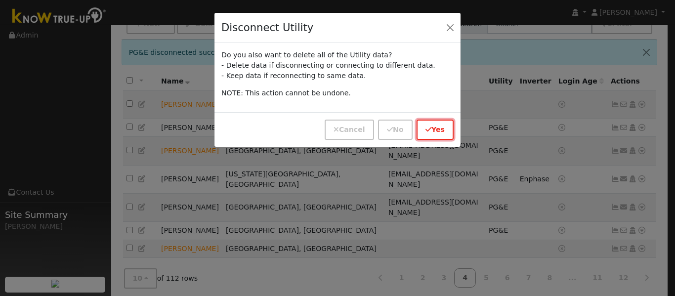
click at [437, 129] on button "Yes" at bounding box center [435, 130] width 37 height 20
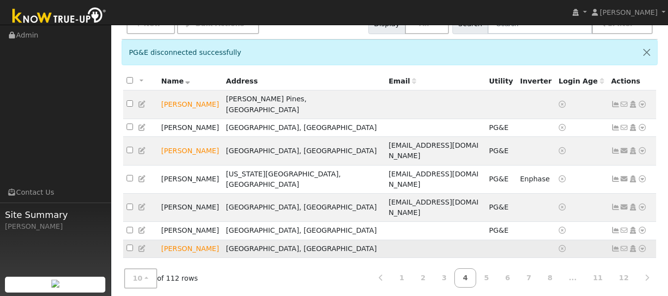
click at [642, 245] on icon at bounding box center [642, 248] width 9 height 7
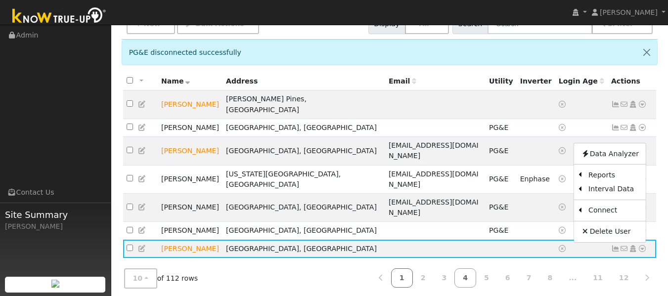
click at [413, 282] on link "1" at bounding box center [402, 277] width 22 height 19
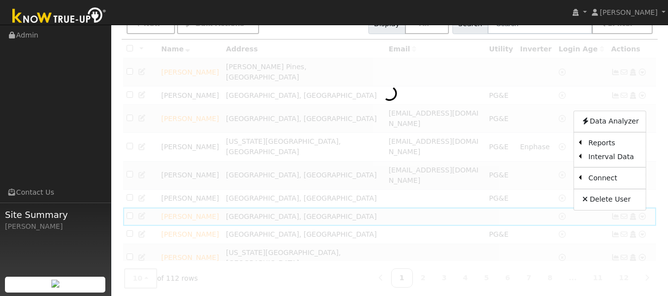
click at [413, 282] on link "1" at bounding box center [402, 277] width 22 height 19
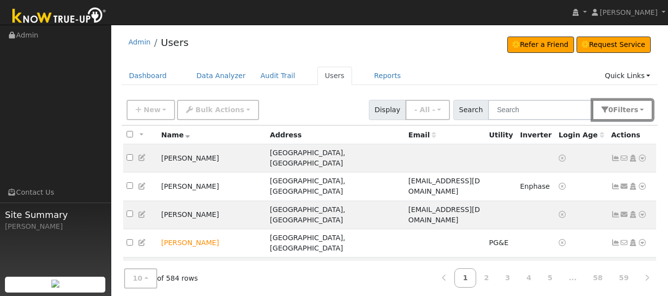
click at [629, 112] on span "Filter s" at bounding box center [625, 110] width 25 height 8
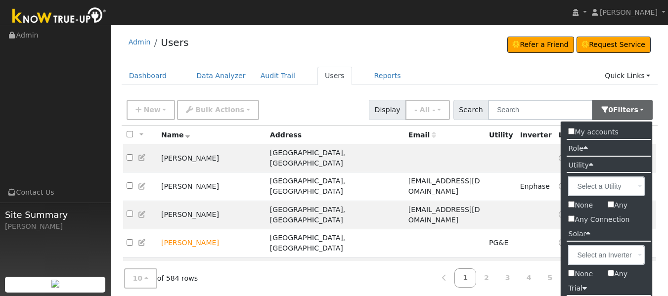
click at [569, 221] on input "Any Connection" at bounding box center [571, 219] width 6 height 6
checkbox input "true"
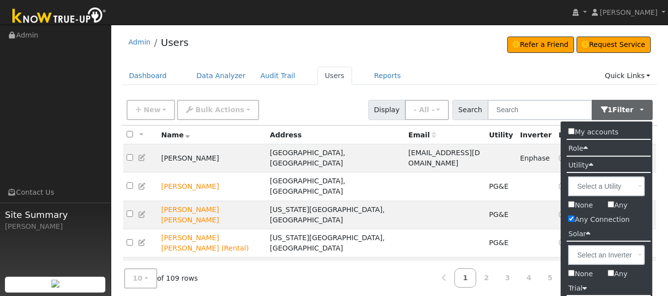
click at [519, 57] on div "Admin Users Refer a Friend Request Service Refer a Friend Request Service" at bounding box center [390, 45] width 536 height 30
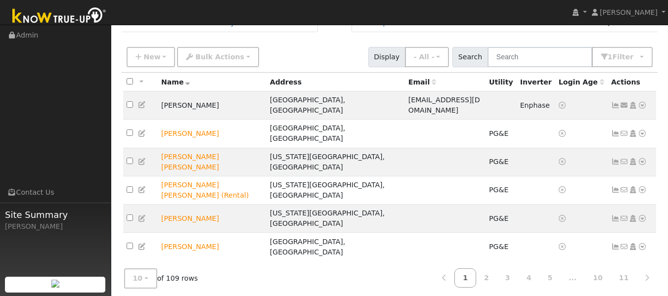
scroll to position [86, 0]
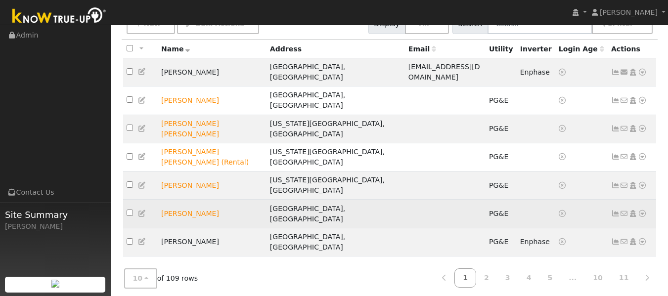
click at [640, 210] on icon at bounding box center [642, 213] width 9 height 7
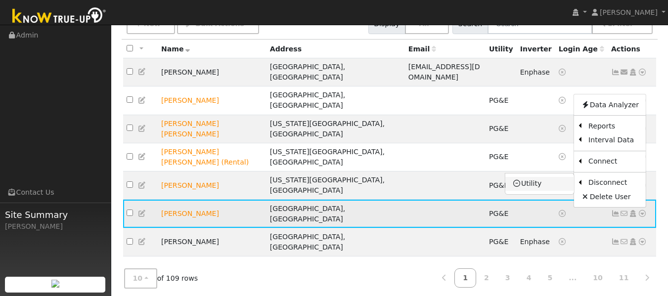
click at [534, 177] on link "Utility" at bounding box center [539, 184] width 69 height 14
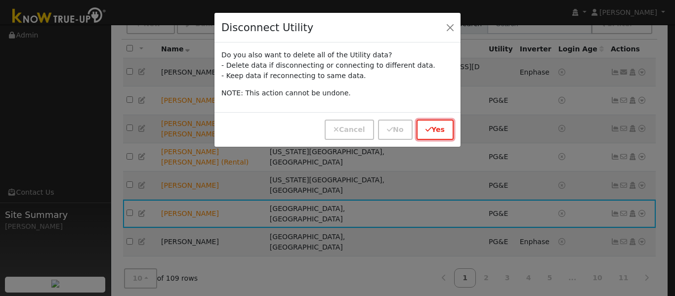
click at [443, 123] on button "Yes" at bounding box center [435, 130] width 37 height 20
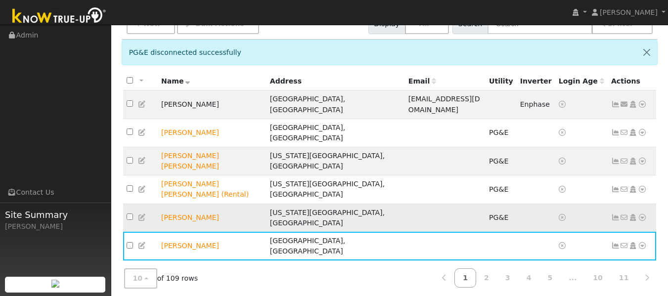
click at [641, 214] on icon at bounding box center [642, 217] width 9 height 7
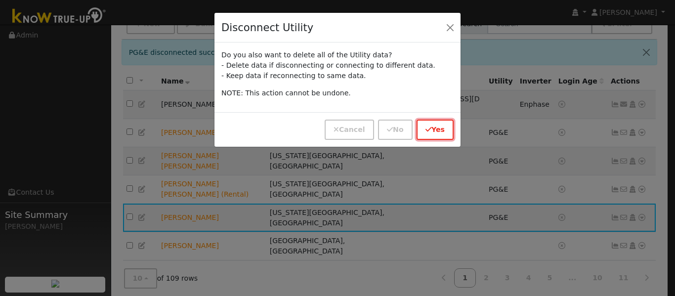
click at [438, 128] on button "Yes" at bounding box center [435, 130] width 37 height 20
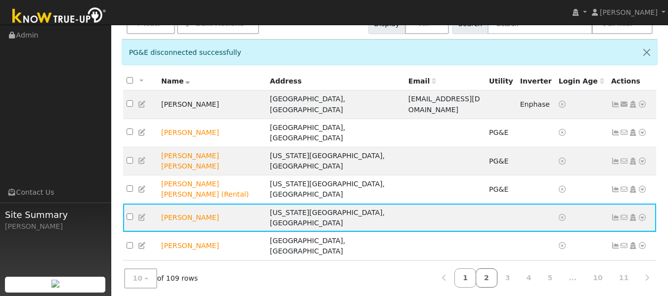
click at [496, 284] on link "2" at bounding box center [487, 277] width 22 height 19
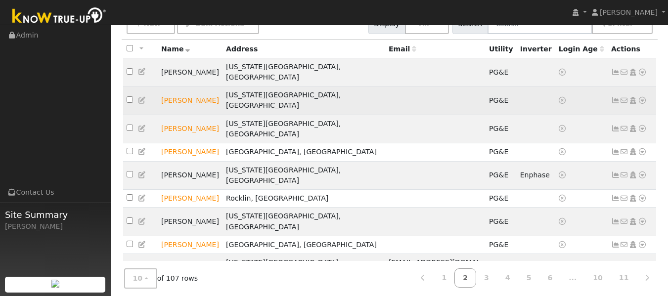
click at [641, 97] on icon at bounding box center [642, 100] width 9 height 7
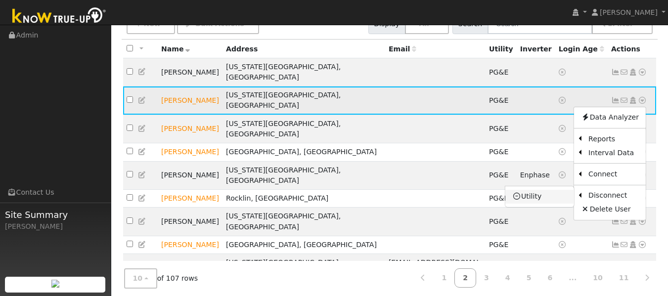
click at [533, 190] on link "Utility" at bounding box center [539, 197] width 69 height 14
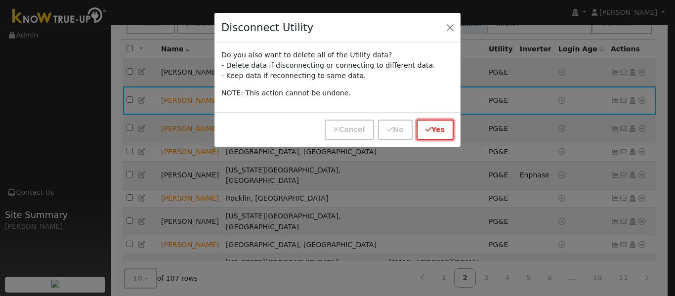
click at [431, 134] on button "Yes" at bounding box center [435, 130] width 37 height 20
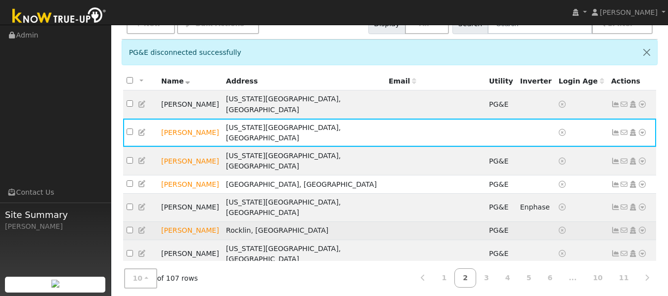
click at [641, 227] on icon at bounding box center [642, 230] width 9 height 7
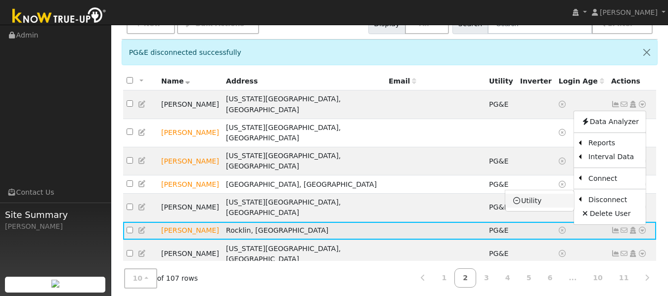
click at [529, 194] on link "Utility" at bounding box center [539, 201] width 69 height 14
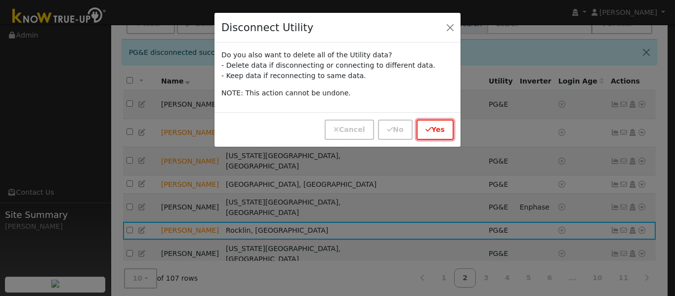
click at [437, 121] on button "Yes" at bounding box center [435, 130] width 37 height 20
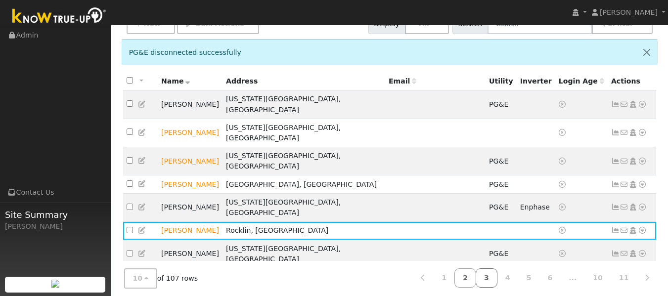
click at [497, 275] on link "3" at bounding box center [487, 277] width 22 height 19
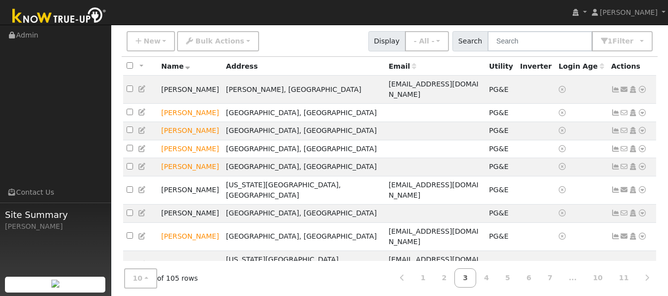
scroll to position [79, 0]
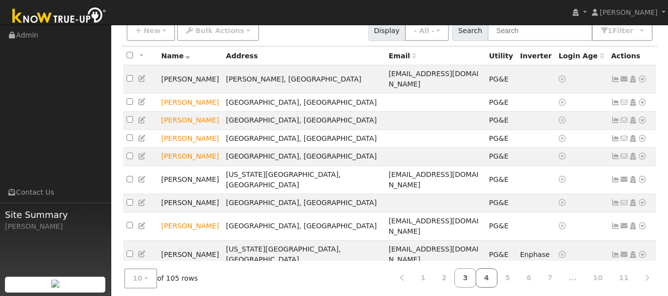
click at [497, 273] on link "4" at bounding box center [487, 277] width 22 height 19
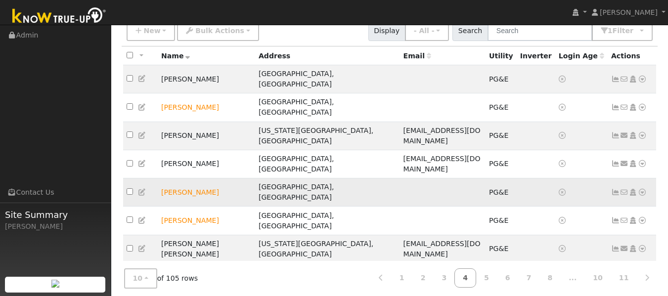
click at [642, 189] on icon at bounding box center [642, 192] width 9 height 7
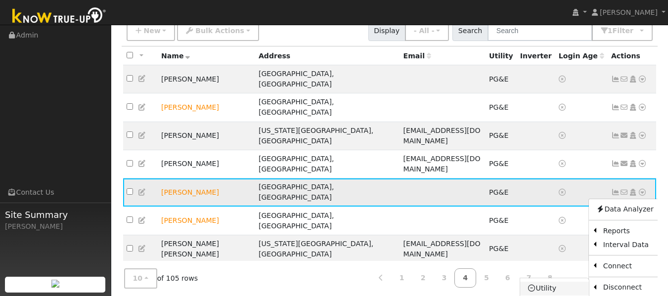
click at [543, 282] on link "Utility" at bounding box center [554, 289] width 69 height 14
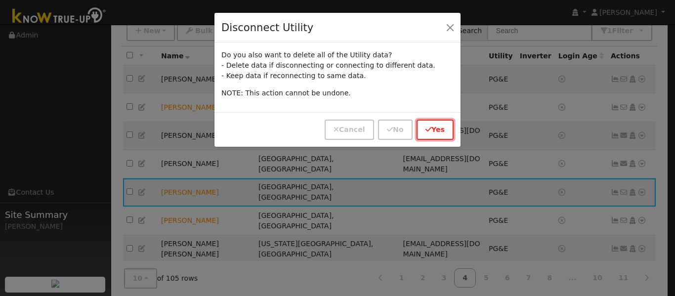
click at [440, 133] on button "Yes" at bounding box center [435, 130] width 37 height 20
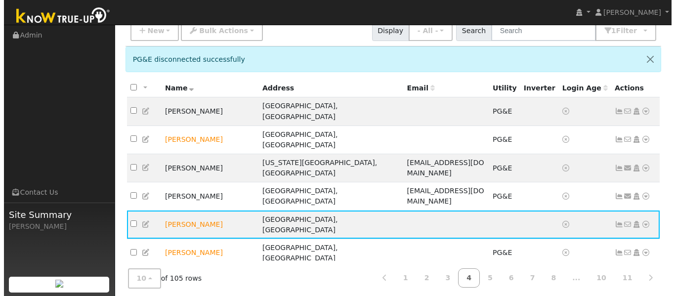
scroll to position [118, 0]
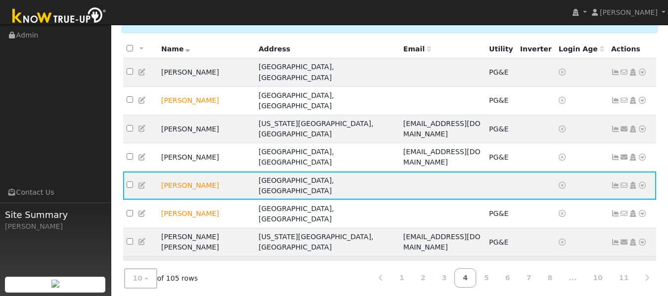
click at [643, 267] on icon at bounding box center [642, 270] width 9 height 7
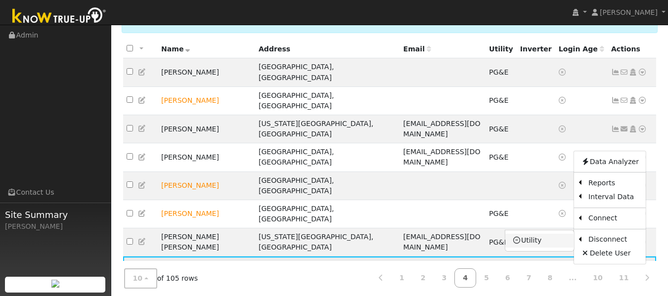
click at [538, 234] on link "Utility" at bounding box center [539, 241] width 69 height 14
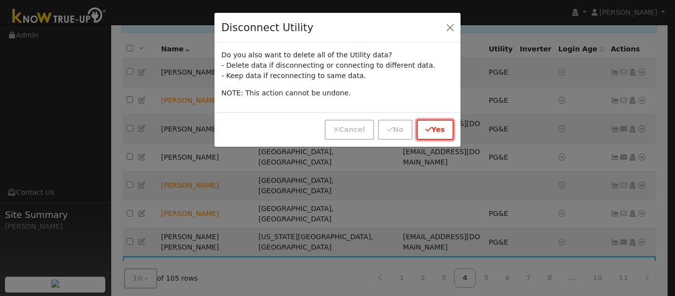
click at [431, 125] on button "Yes" at bounding box center [435, 130] width 37 height 20
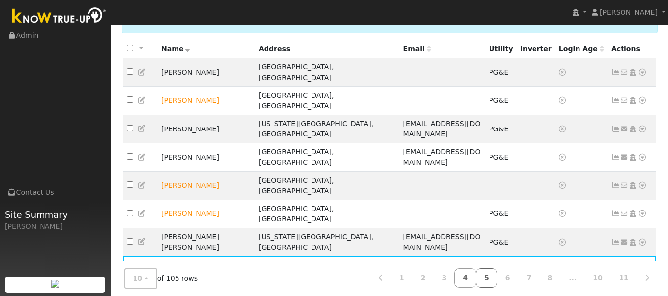
click at [497, 271] on link "5" at bounding box center [487, 277] width 22 height 19
